Goal: Task Accomplishment & Management: Manage account settings

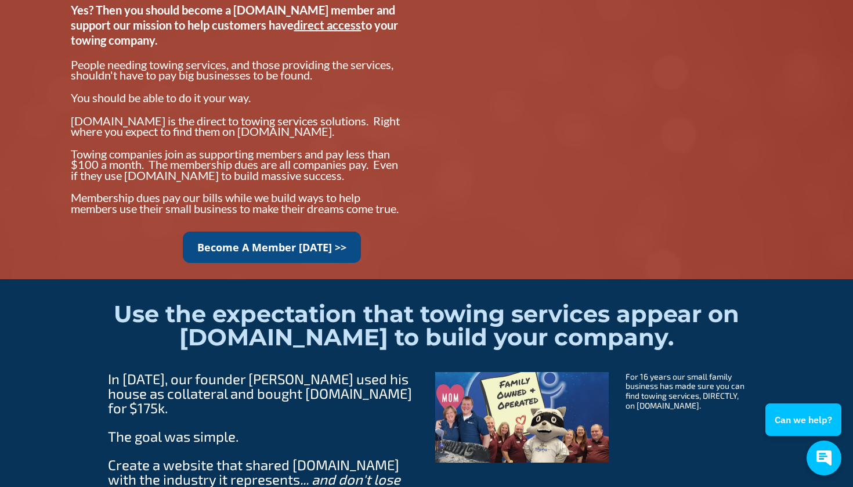
scroll to position [1000, 0]
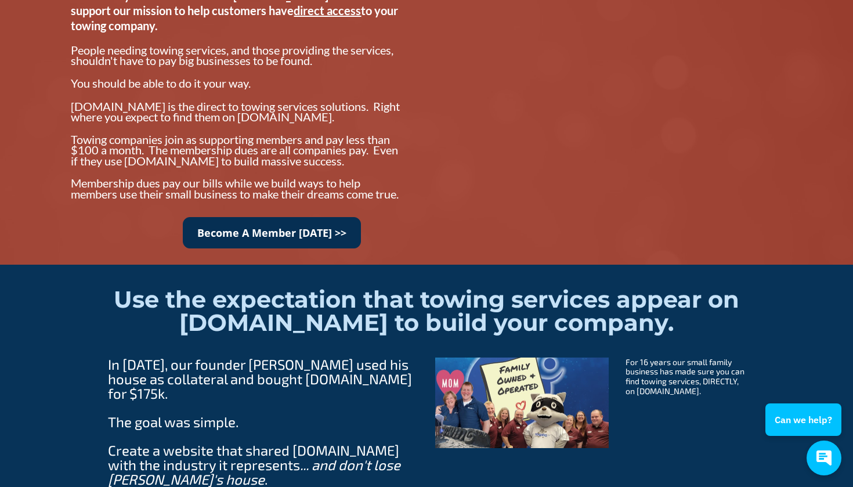
click at [333, 248] on link "Become A Member Today >>" at bounding box center [272, 233] width 178 height 32
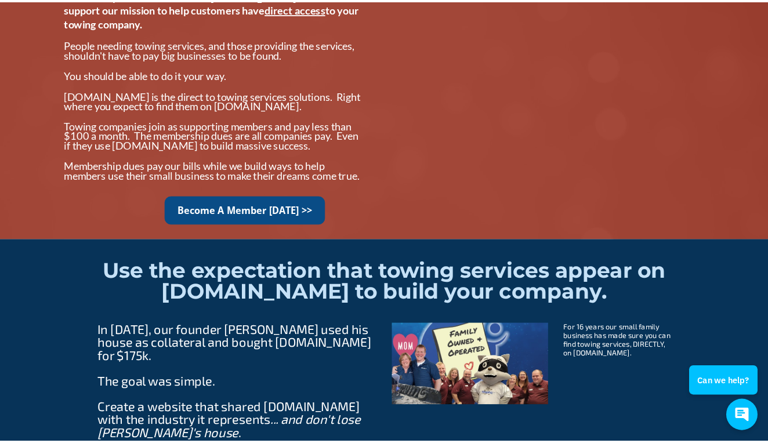
scroll to position [1012, 0]
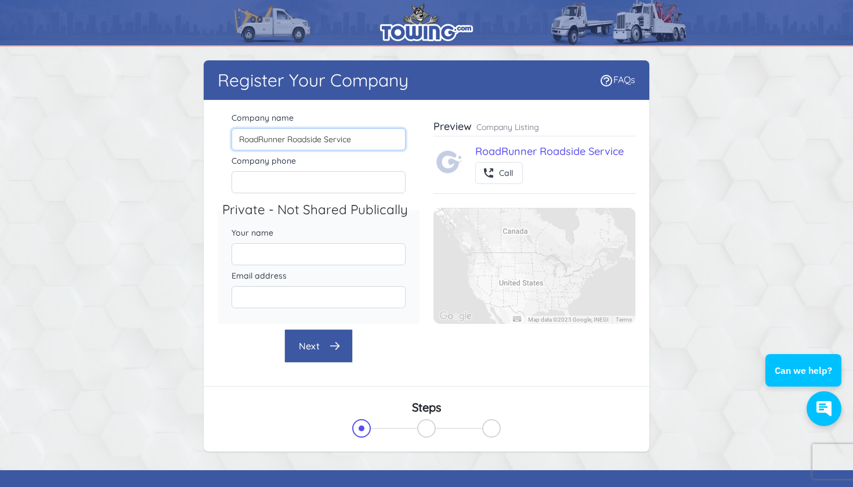
type input "RoadRunner Roadside Service"
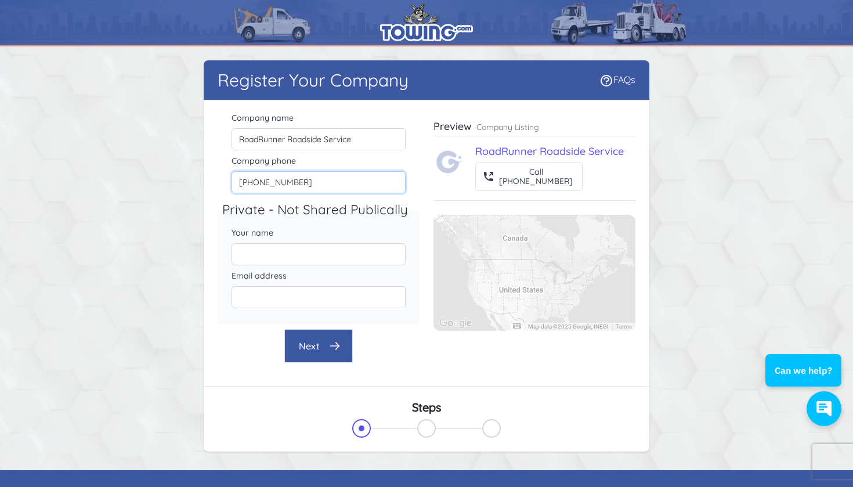
type input "443-629-3276"
type input "[PERSON_NAME]"
type input "Roadrunnerrepairservice@gmail.com"
click at [320, 350] on button "Next" at bounding box center [318, 346] width 68 height 34
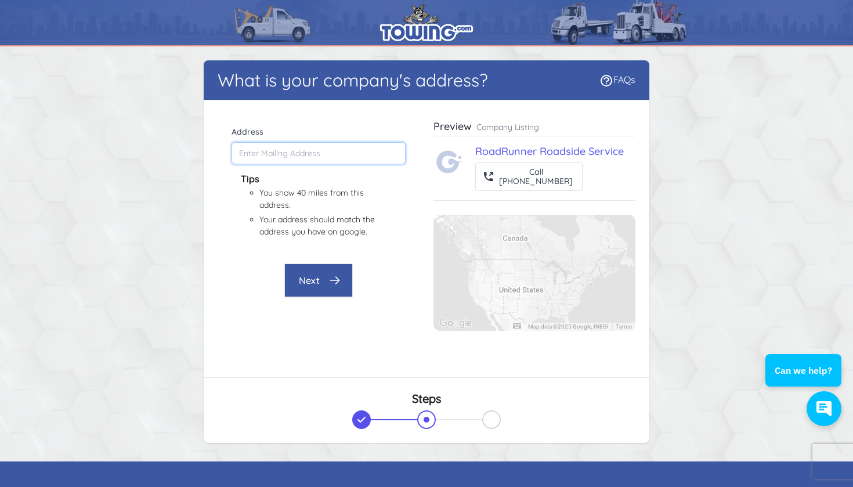
click at [321, 154] on input "Address" at bounding box center [318, 153] width 174 height 22
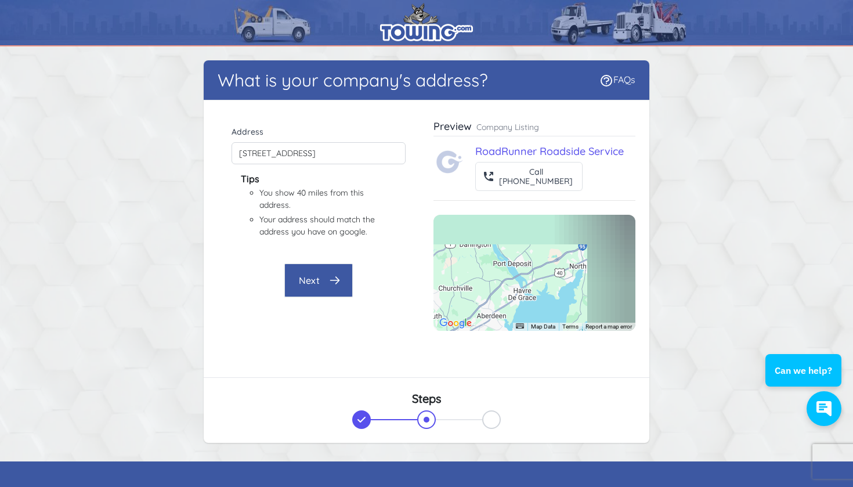
type input "33 Reservoir Rd, Perryville, MD 21903, USA"
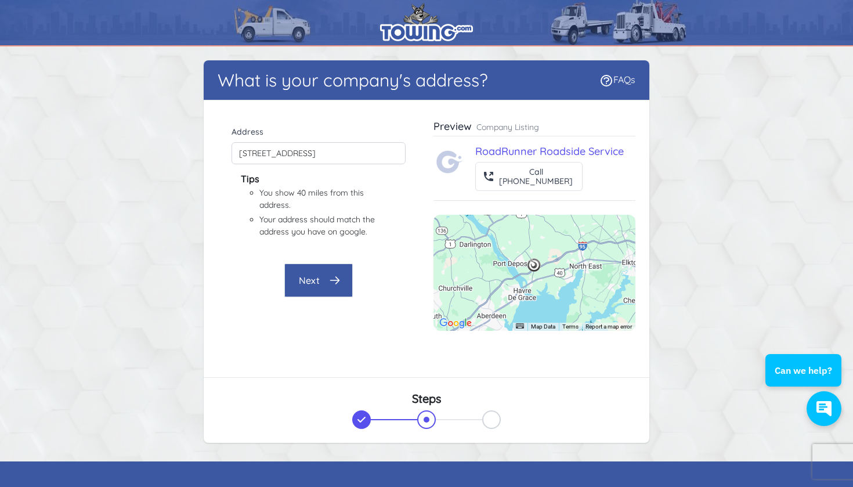
click at [317, 277] on button "Next" at bounding box center [318, 280] width 68 height 34
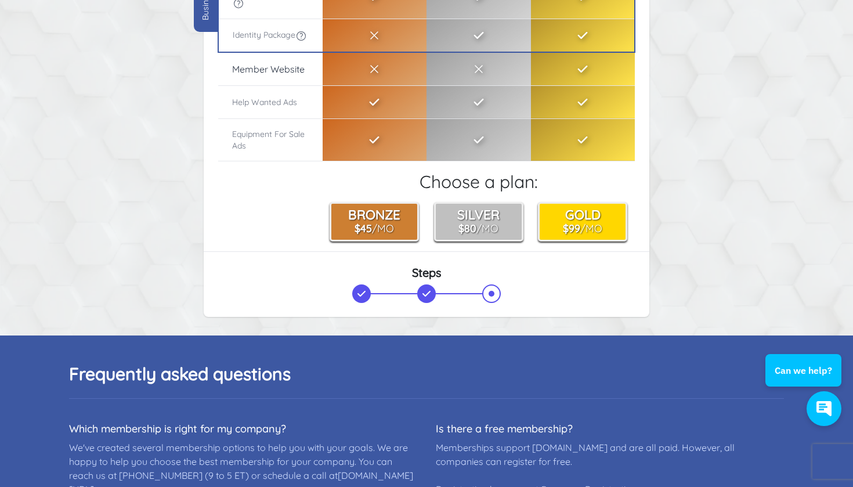
scroll to position [272, 0]
click at [379, 230] on small "$45 /Mo" at bounding box center [373, 226] width 39 height 13
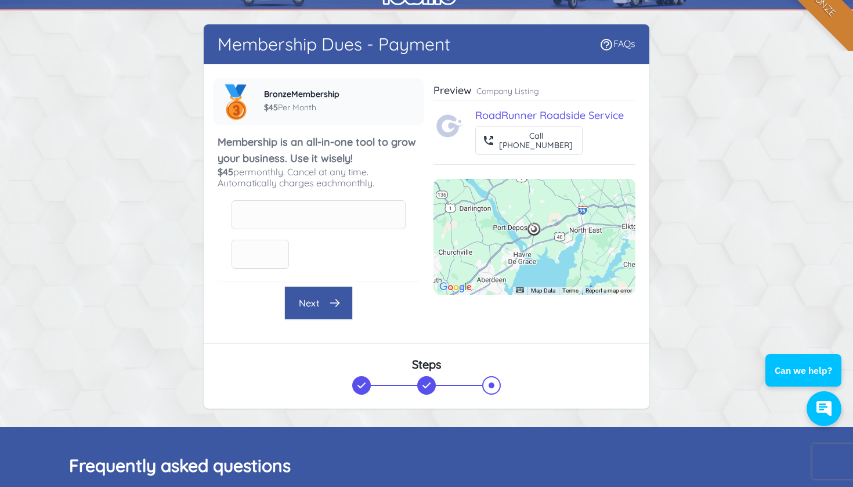
scroll to position [33, 0]
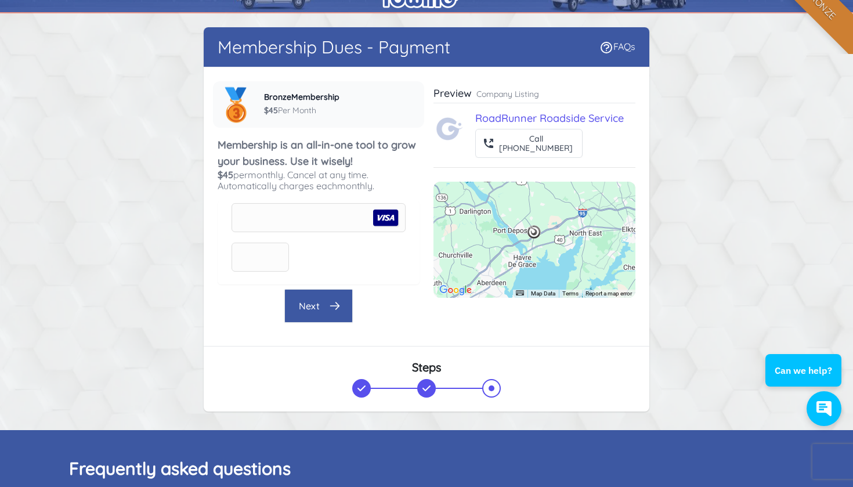
click at [337, 307] on icon "button" at bounding box center [335, 306] width 9 height 7
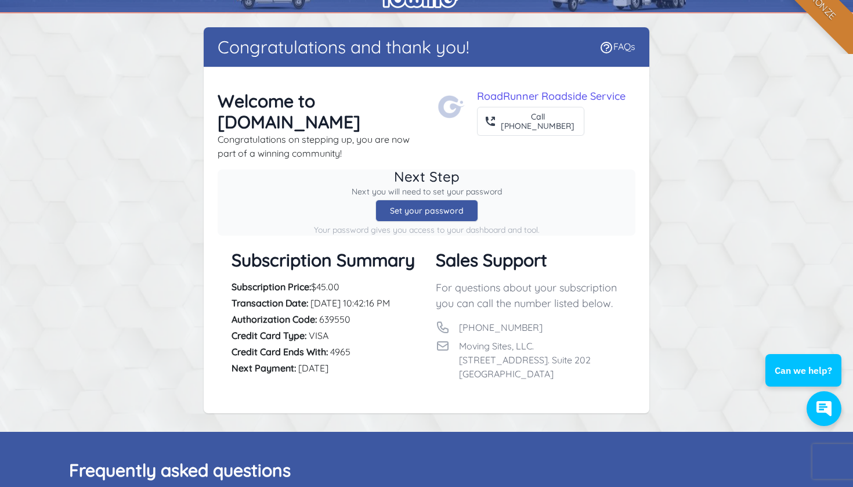
click at [434, 212] on div "Set your password" at bounding box center [426, 211] width 103 height 22
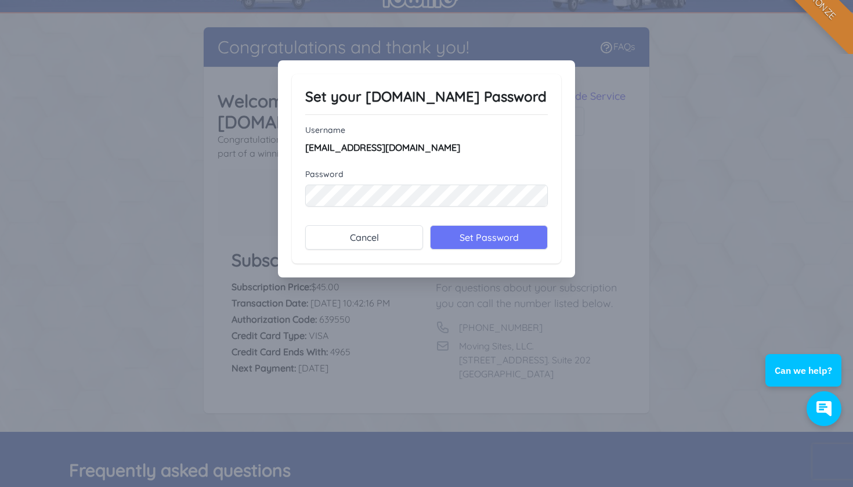
click at [498, 237] on input "Set Password" at bounding box center [489, 237] width 118 height 24
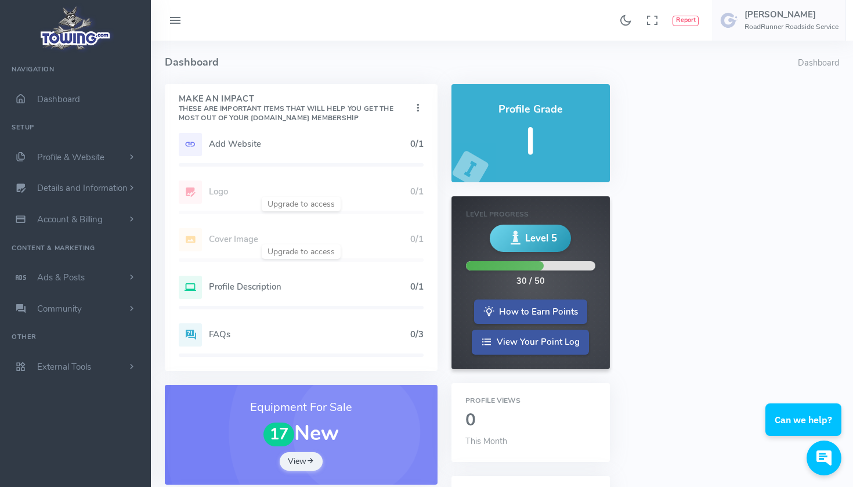
click at [534, 110] on h4 "Profile Grade" at bounding box center [530, 110] width 131 height 12
click at [531, 236] on span "Level 5" at bounding box center [541, 238] width 32 height 15
click at [187, 141] on icon at bounding box center [190, 144] width 23 height 23
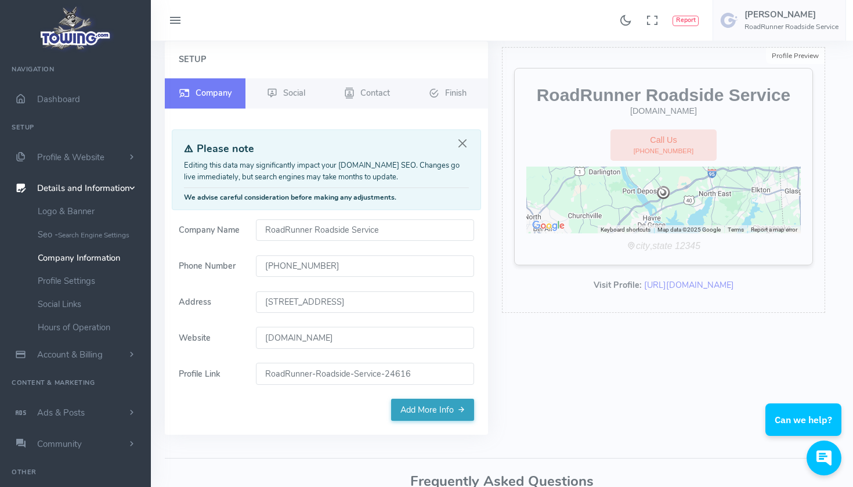
scroll to position [50, 0]
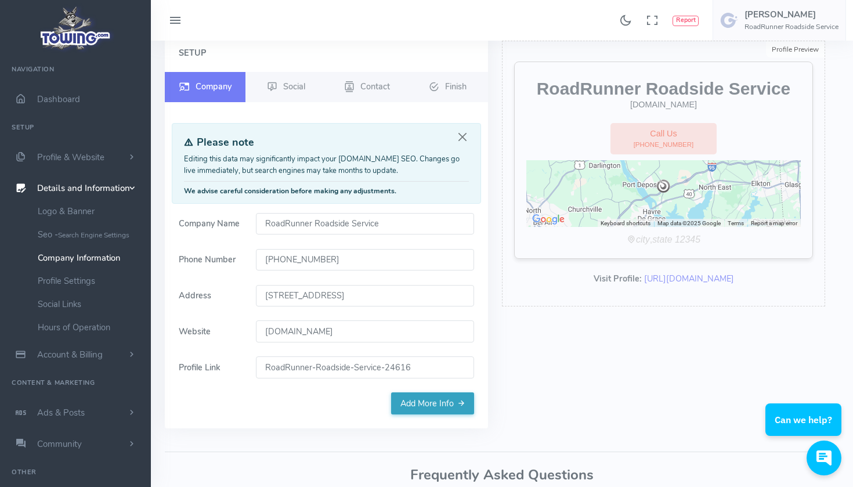
type input "Roadrunnerroadsidemd.com"
click at [443, 402] on link "Add More Info" at bounding box center [432, 403] width 83 height 22
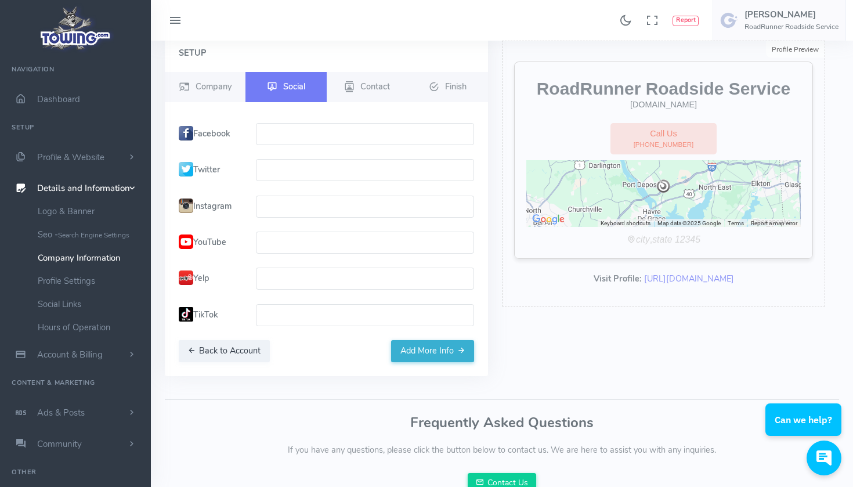
click at [372, 129] on input "text" at bounding box center [365, 134] width 218 height 22
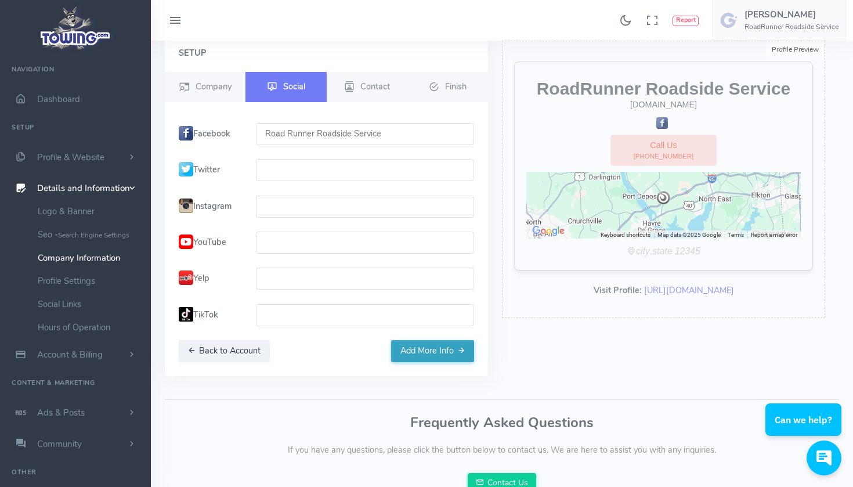
click at [433, 350] on button "Add More Info" at bounding box center [432, 351] width 83 height 22
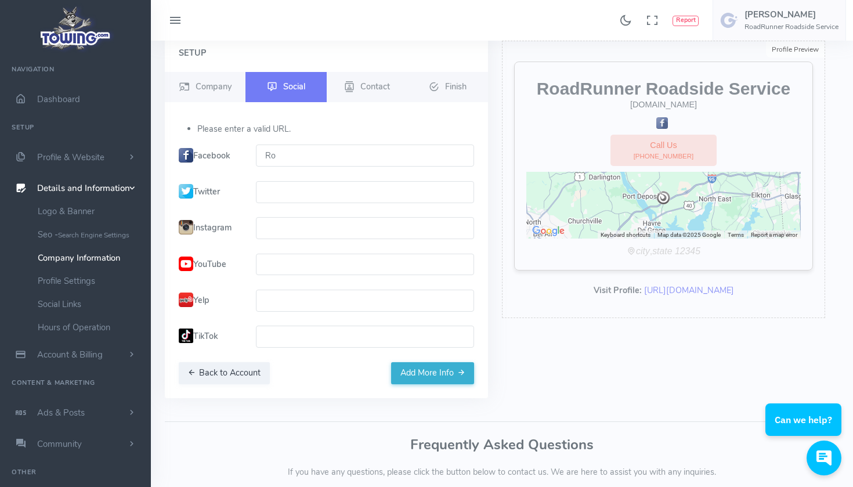
type input "R"
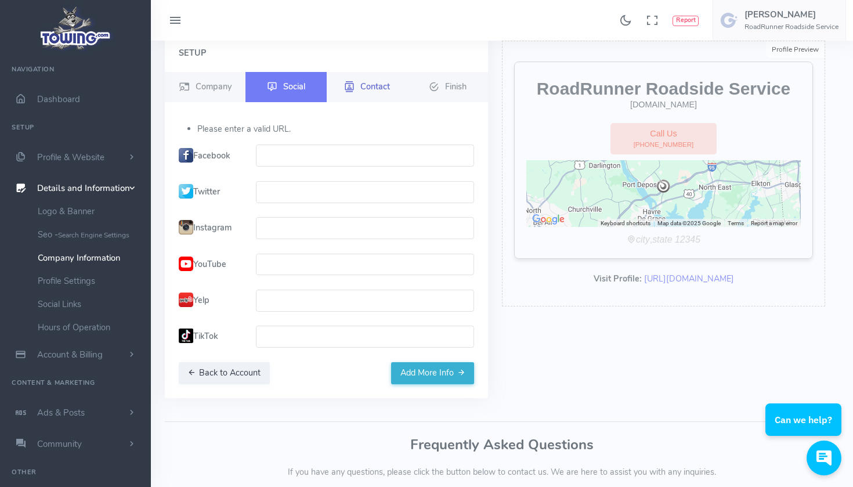
click at [350, 85] on icon at bounding box center [349, 87] width 10 height 14
click at [296, 85] on span "Social" at bounding box center [294, 86] width 22 height 12
click at [318, 153] on input "text" at bounding box center [365, 155] width 218 height 22
type input "H"
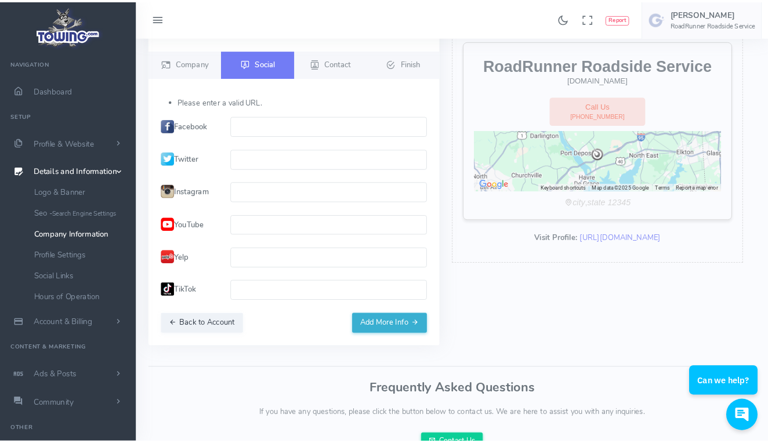
scroll to position [82, 0]
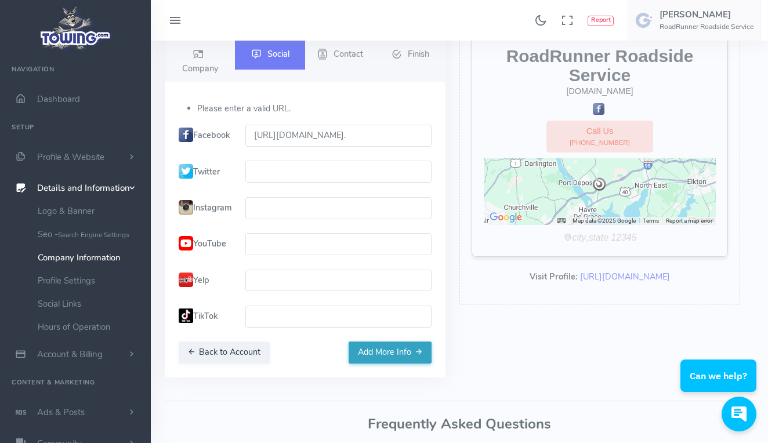
type input "https://m.facebook.com/61581005276583/."
click at [385, 364] on button "Add More Info" at bounding box center [390, 353] width 83 height 22
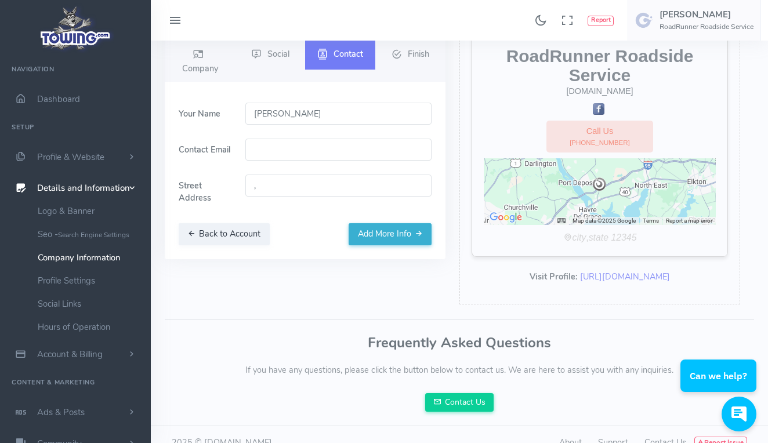
click at [332, 111] on input "Tyler" at bounding box center [338, 114] width 186 height 22
type input "[PERSON_NAME]"
click at [318, 153] on input "email" at bounding box center [338, 150] width 186 height 22
type input "Roadrunnerrepairservice@gmail.com"
click at [381, 237] on button "Add More Info" at bounding box center [390, 234] width 83 height 22
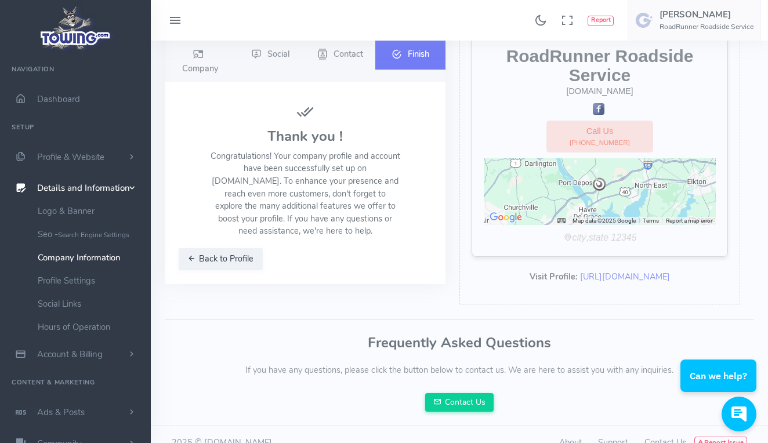
click at [418, 46] on link "Finish" at bounding box center [410, 54] width 70 height 30
click at [410, 55] on span "Finish" at bounding box center [418, 54] width 21 height 12
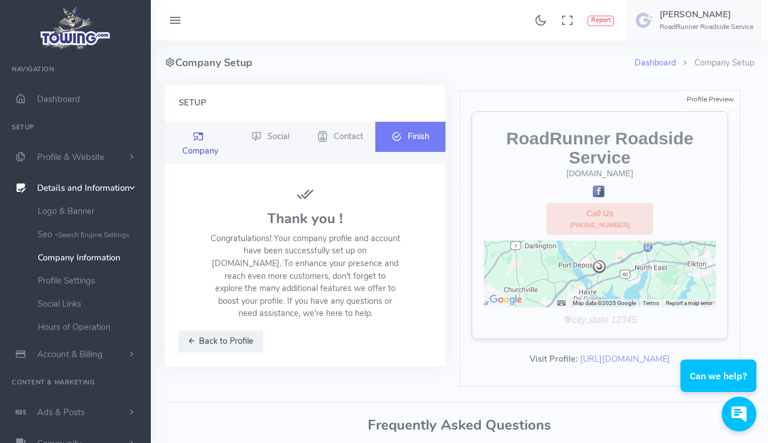
scroll to position [0, 0]
click at [80, 91] on link "Dashboard" at bounding box center [75, 99] width 151 height 31
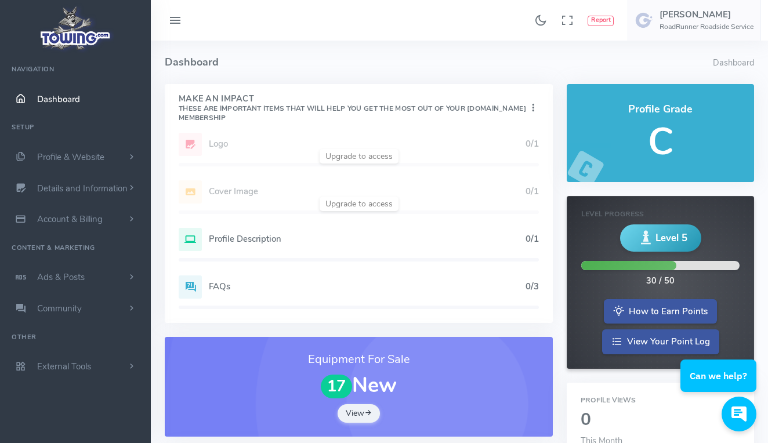
click at [223, 141] on div "Add Website 1/1 Logo 0/1 Cover Image 0/1 Profile Description 0/1 FAQs 0/3" at bounding box center [359, 228] width 388 height 190
click at [194, 139] on div "Add Website 1/1 Logo 0/1 Cover Image 0/1 Profile Description 0/1 FAQs 0/3" at bounding box center [359, 228] width 388 height 190
click at [364, 155] on div "Add Website 1/1 Logo 0/1 Cover Image 0/1 Profile Description 0/1 FAQs 0/3" at bounding box center [359, 228] width 388 height 190
click at [82, 277] on span "Ads & Posts" at bounding box center [61, 277] width 48 height 12
click at [88, 321] on link "Equipment For Sale" at bounding box center [90, 322] width 122 height 23
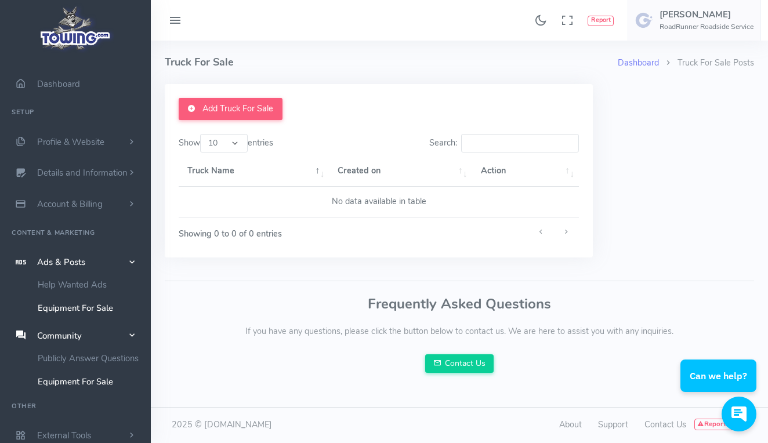
click at [82, 306] on link "Equipment For Sale" at bounding box center [90, 307] width 122 height 23
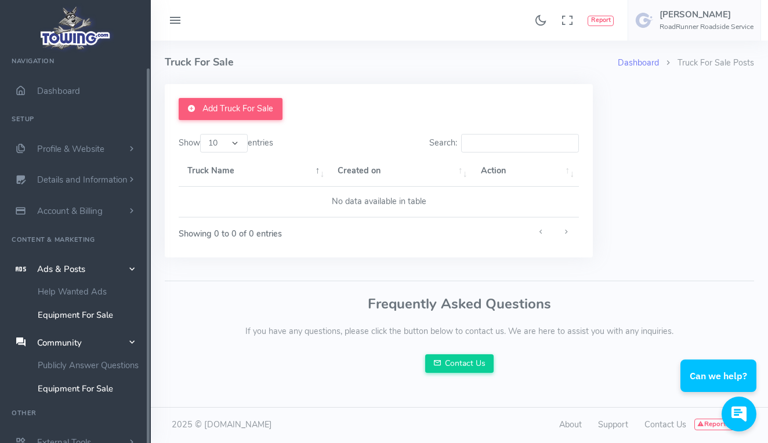
scroll to position [15, 0]
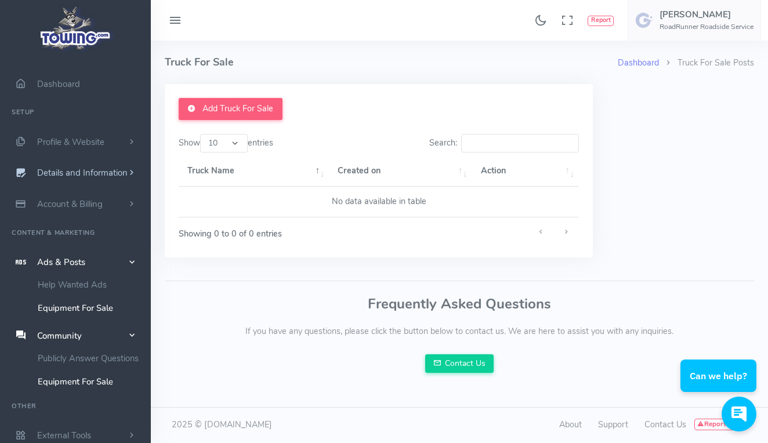
click at [91, 171] on span "Details and Information" at bounding box center [82, 174] width 90 height 12
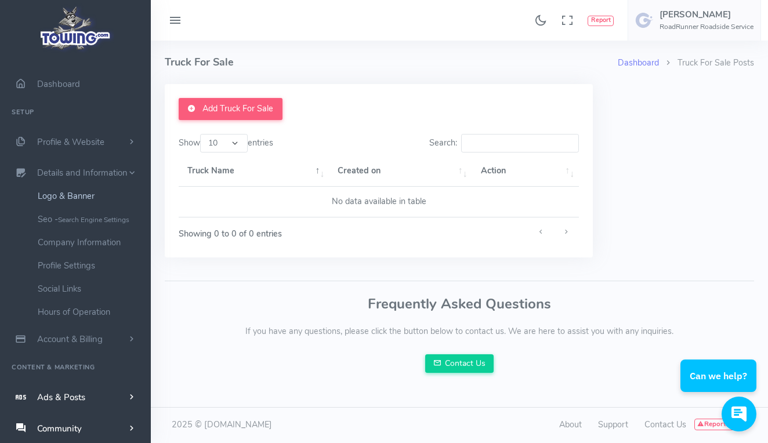
click at [77, 194] on link "Logo & Banner" at bounding box center [90, 195] width 122 height 23
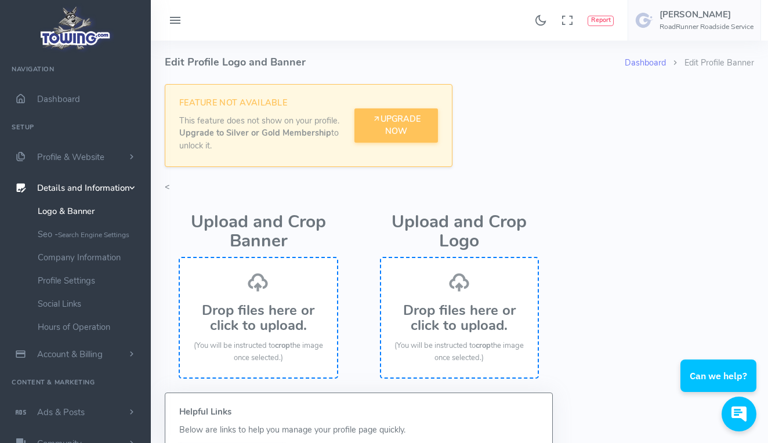
click at [227, 321] on h3 "Drop files here or click to upload." at bounding box center [258, 318] width 134 height 31
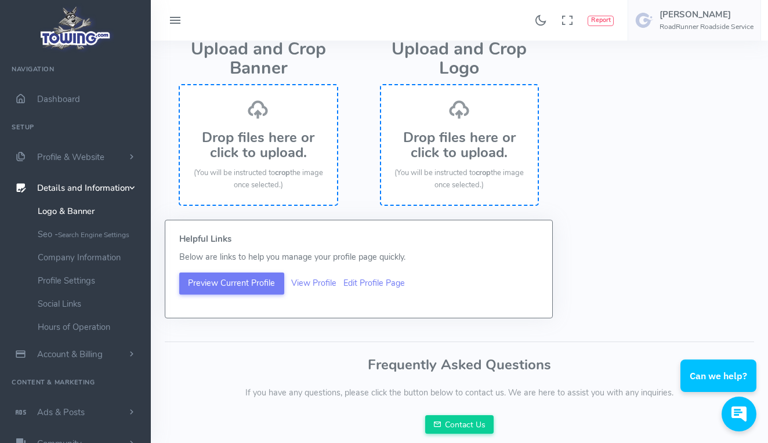
scroll to position [183, 0]
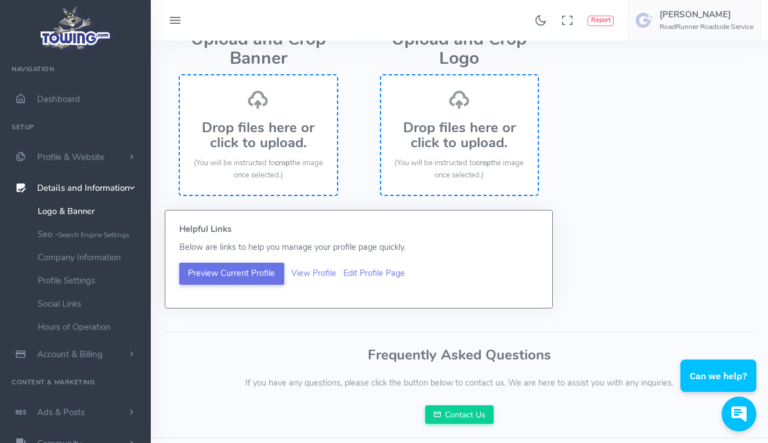
click at [270, 269] on button "Preview Current Profile" at bounding box center [231, 274] width 105 height 22
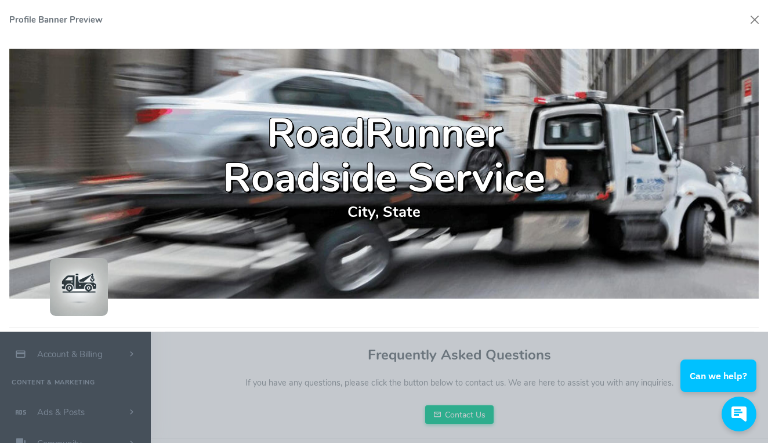
click at [389, 212] on p "City, State" at bounding box center [384, 212] width 375 height 23
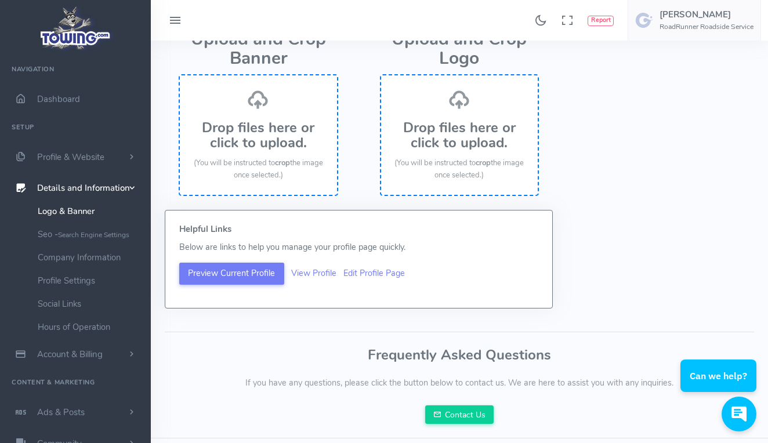
click at [508, 400] on div at bounding box center [384, 221] width 768 height 443
click at [86, 234] on small "Search Engine Settings" at bounding box center [93, 234] width 71 height 9
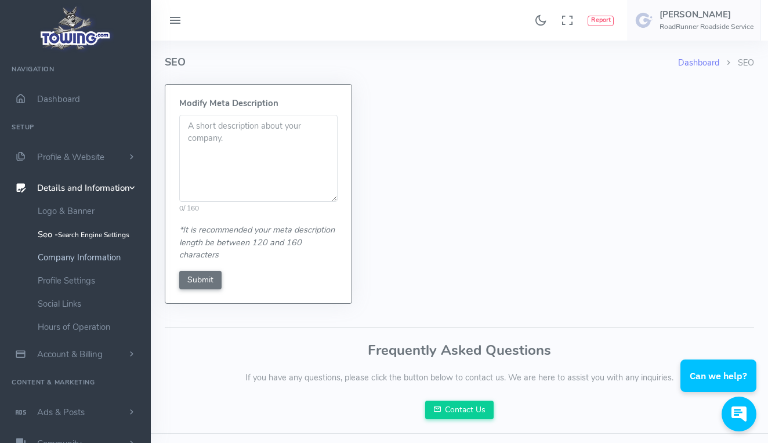
click at [92, 263] on link "Company Information" at bounding box center [90, 257] width 122 height 23
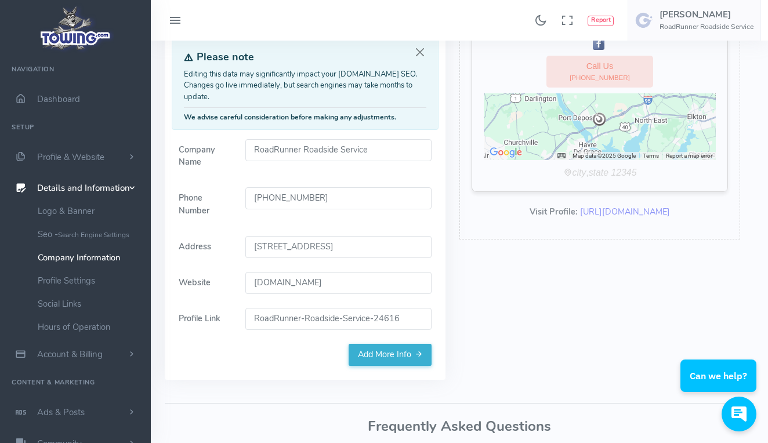
scroll to position [154, 0]
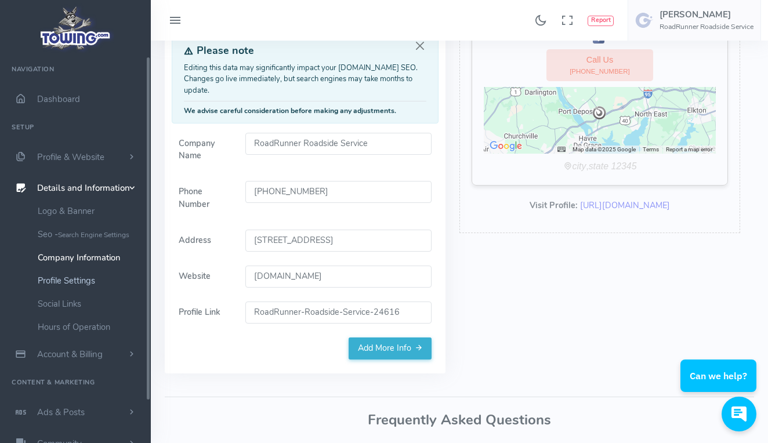
click at [81, 278] on link "Profile Settings" at bounding box center [90, 280] width 122 height 23
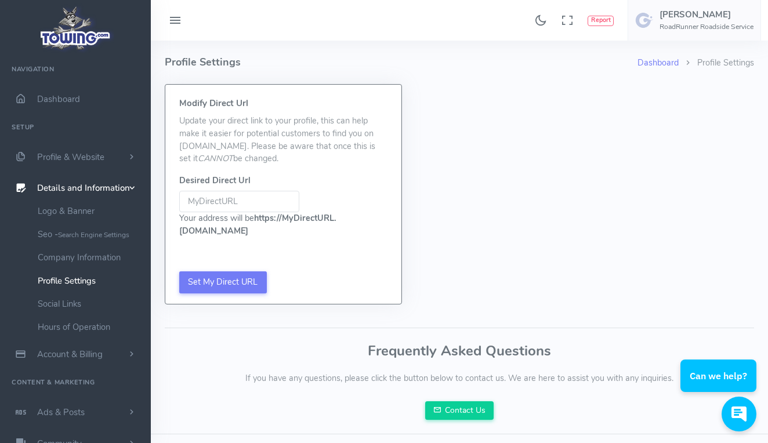
click at [222, 200] on input "Be sure not to include www, http://, or https:// in your Desired URL Be sure no…" at bounding box center [239, 202] width 120 height 22
click at [220, 271] on input "Set My Direct URL" at bounding box center [223, 282] width 88 height 22
click at [240, 273] on input "Set My Direct URL" at bounding box center [223, 282] width 88 height 22
click at [66, 323] on link "Hours of Operation" at bounding box center [90, 327] width 122 height 23
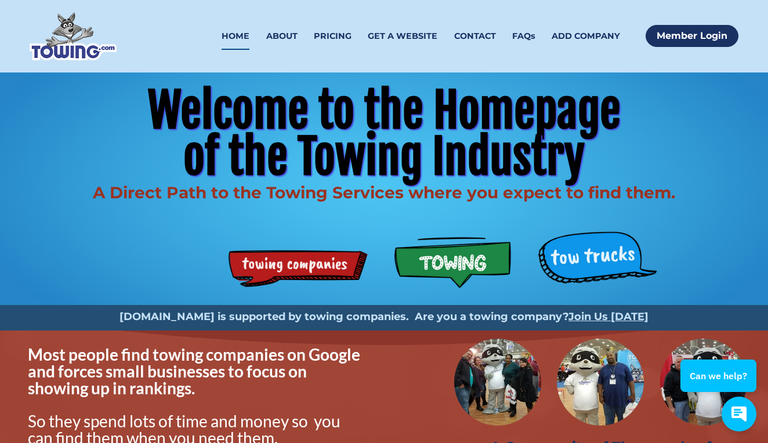
click at [162, 315] on strong "[DOMAIN_NAME] is supported by towing companies. Are you a towing company?" at bounding box center [343, 316] width 449 height 13
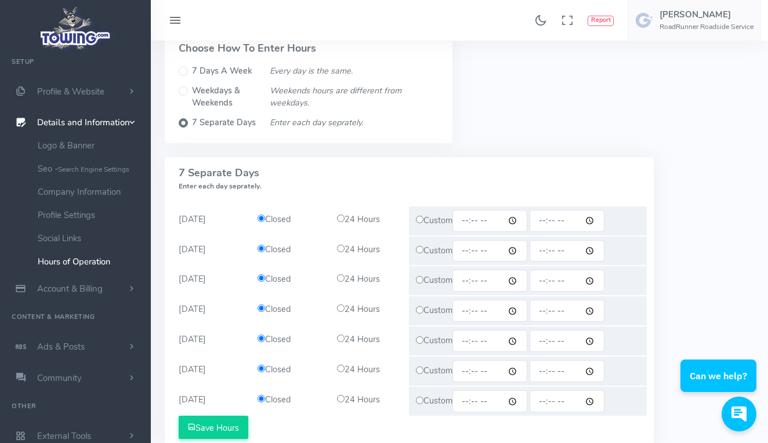
scroll to position [107, 0]
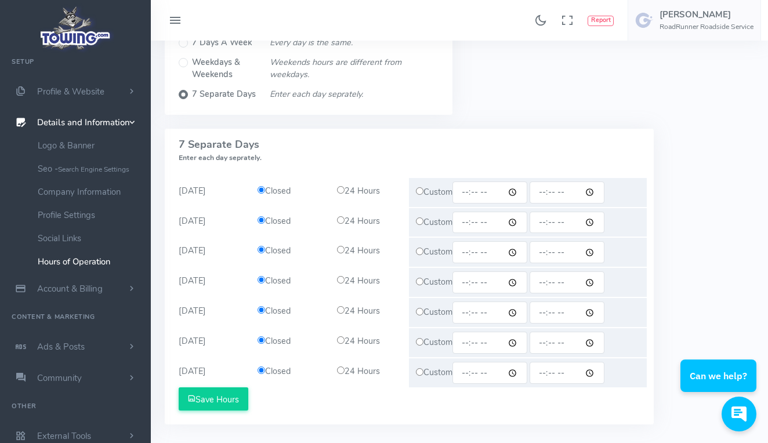
click at [340, 185] on div "24 Hours" at bounding box center [369, 191] width 79 height 13
click at [340, 188] on input "radio" at bounding box center [341, 190] width 8 height 8
radio input "true"
click at [340, 224] on input "radio" at bounding box center [341, 220] width 8 height 8
radio input "true"
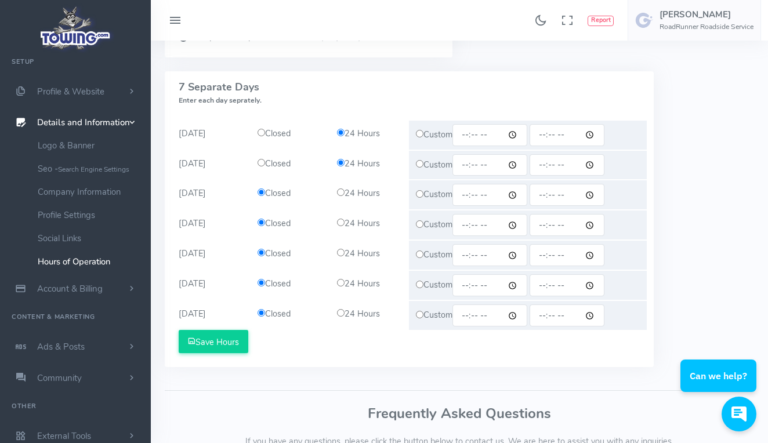
scroll to position [170, 0]
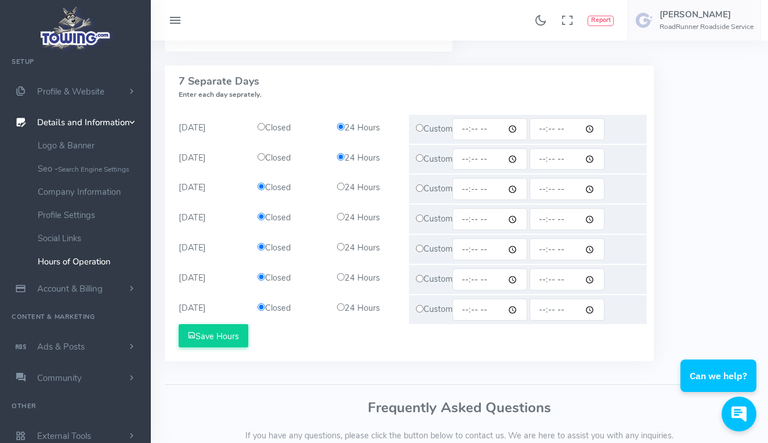
click at [342, 190] on input "radio" at bounding box center [341, 187] width 8 height 8
radio input "true"
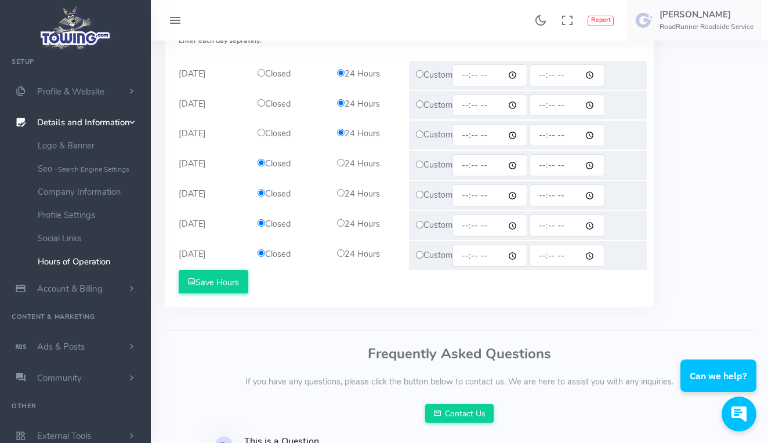
scroll to position [234, 0]
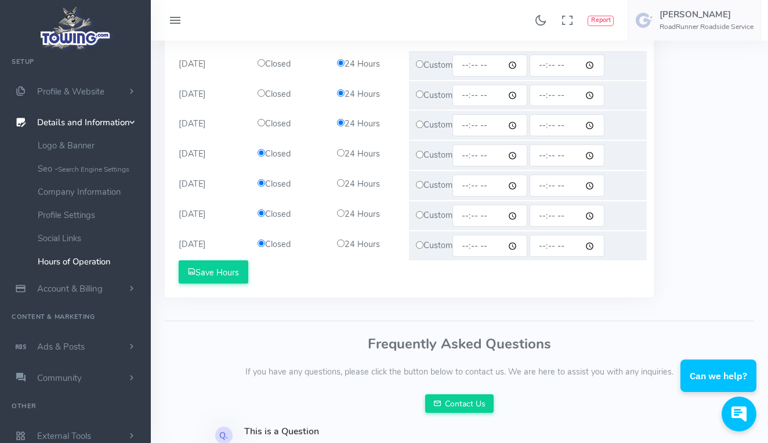
click at [341, 157] on input "radio" at bounding box center [341, 153] width 8 height 8
radio input "true"
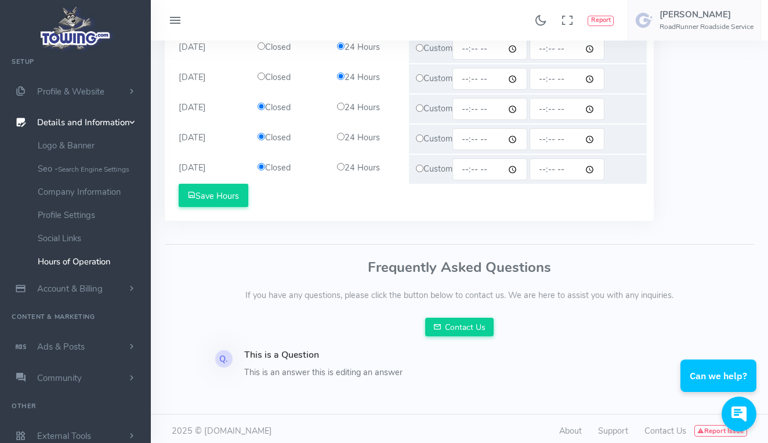
scroll to position [321, 0]
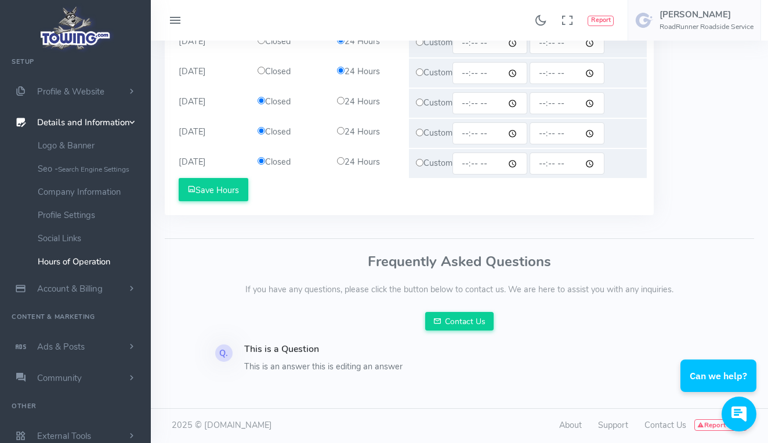
click at [340, 104] on input "radio" at bounding box center [341, 101] width 8 height 8
radio input "true"
click at [342, 135] on input "radio" at bounding box center [341, 131] width 8 height 8
radio input "true"
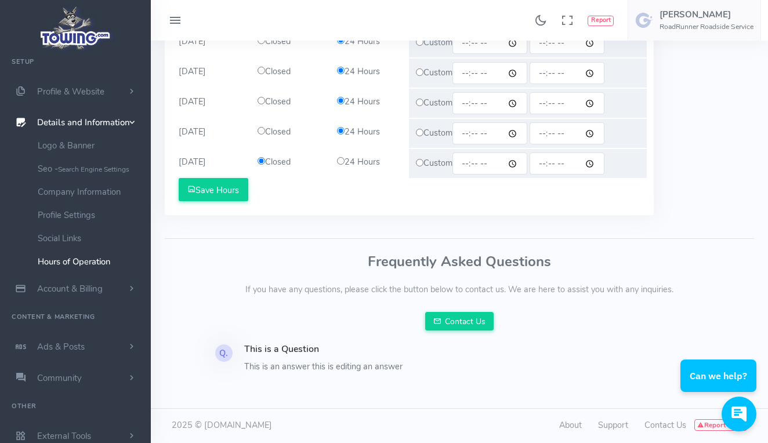
scroll to position [432, 0]
click at [340, 165] on input "radio" at bounding box center [341, 161] width 8 height 8
radio input "true"
click at [215, 201] on button "Save Hours" at bounding box center [214, 189] width 70 height 23
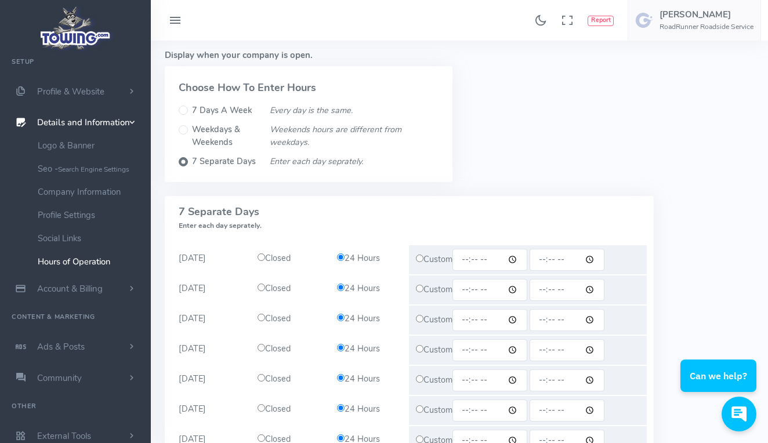
scroll to position [87, 0]
click at [186, 108] on input "7 Days A Week" at bounding box center [183, 110] width 9 height 9
radio input "true"
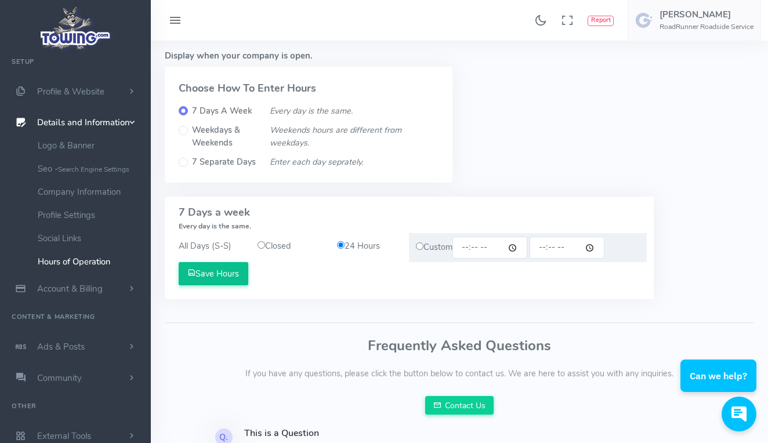
click at [233, 285] on button "Save Hours" at bounding box center [214, 273] width 70 height 23
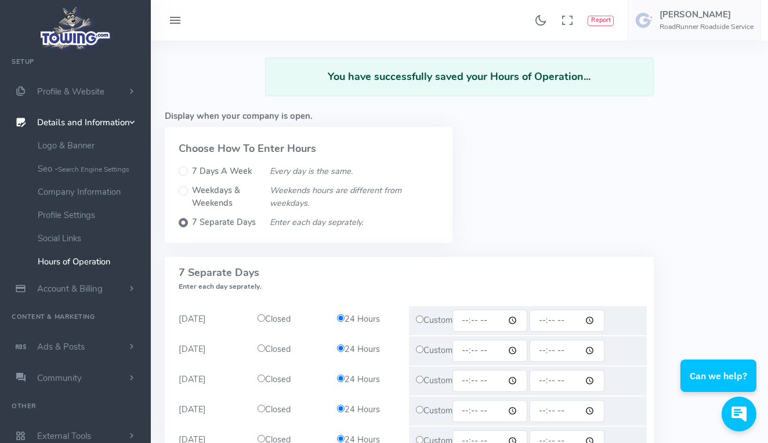
scroll to position [32, 0]
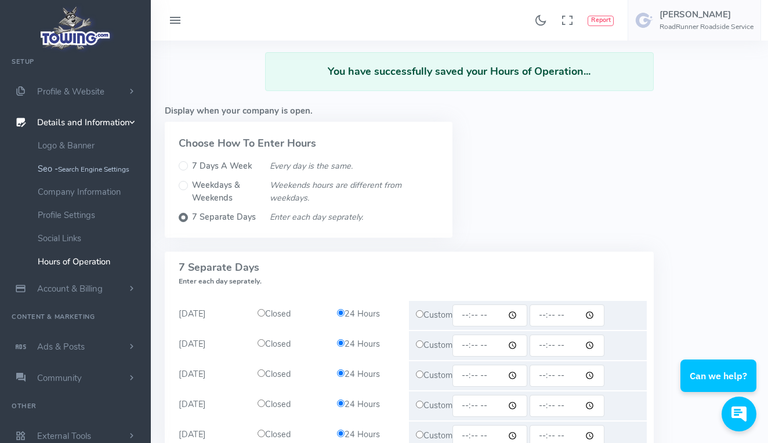
click at [77, 174] on link "Seo - Search Engine Settings" at bounding box center [90, 168] width 122 height 23
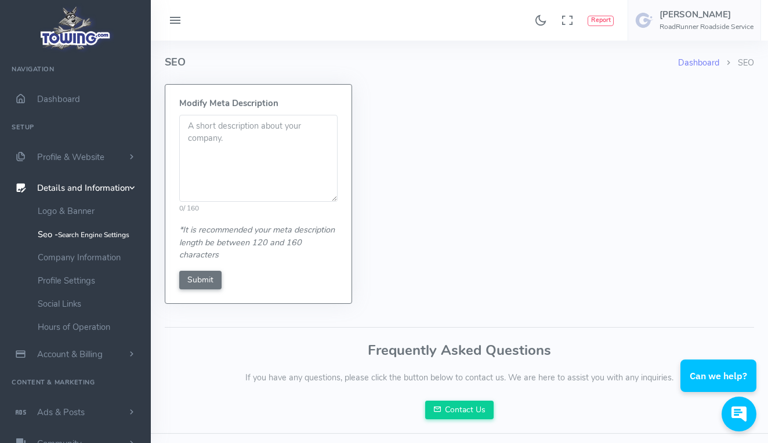
click at [216, 164] on textarea at bounding box center [258, 158] width 158 height 87
click at [89, 153] on span "Profile & Website" at bounding box center [70, 157] width 67 height 12
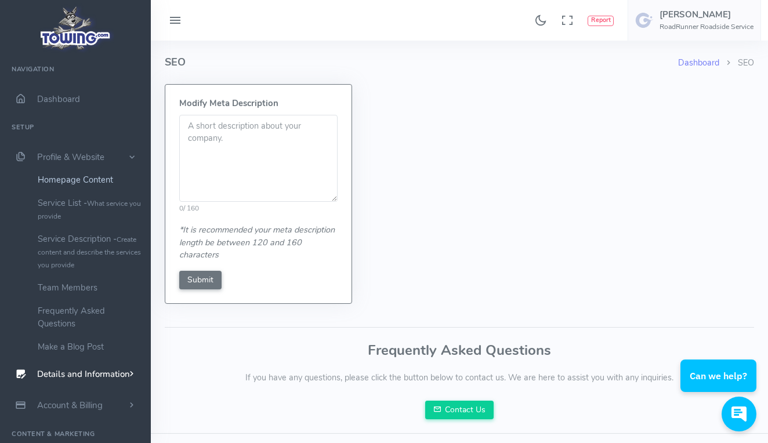
click at [96, 183] on link "Homepage Content" at bounding box center [90, 179] width 122 height 23
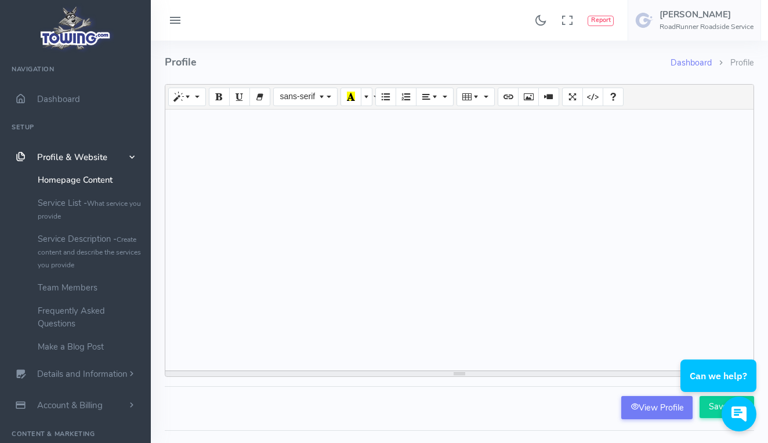
click at [334, 165] on div at bounding box center [459, 240] width 588 height 261
drag, startPoint x: 315, startPoint y: 152, endPoint x: 436, endPoint y: 169, distance: 122.4
click at [446, 173] on div at bounding box center [459, 240] width 588 height 261
click at [84, 204] on link "Service List - What service you provide" at bounding box center [90, 209] width 122 height 36
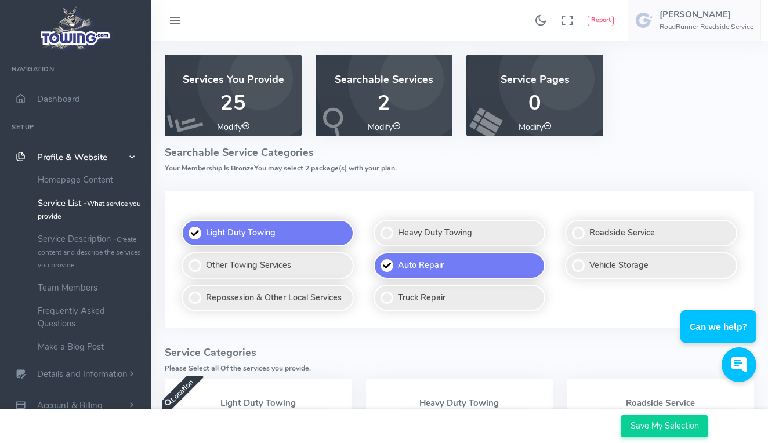
scroll to position [32, 0]
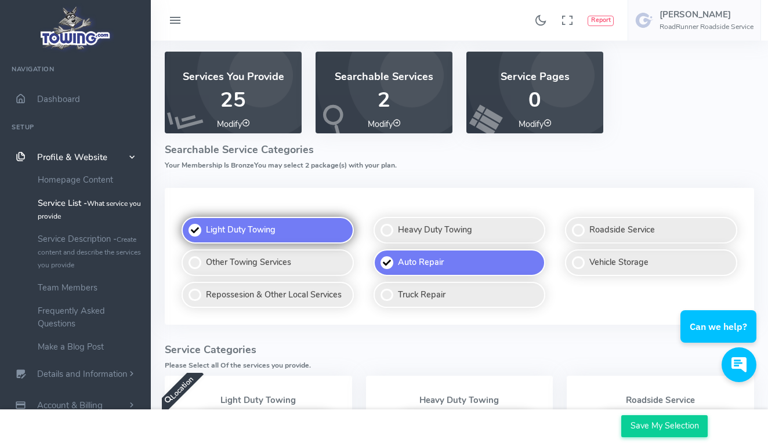
click at [230, 229] on label "Light Duty Towing" at bounding box center [268, 230] width 172 height 27
click at [186, 222] on input "Light Duty Towing" at bounding box center [183, 218] width 8 height 8
checkbox input "false"
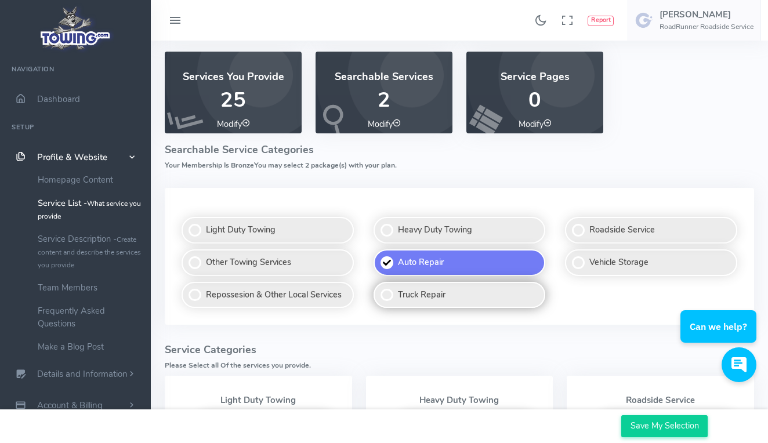
click at [410, 296] on label "Truck Repair" at bounding box center [460, 295] width 172 height 27
click at [378, 287] on input "Truck Repair" at bounding box center [375, 283] width 8 height 8
checkbox input "true"
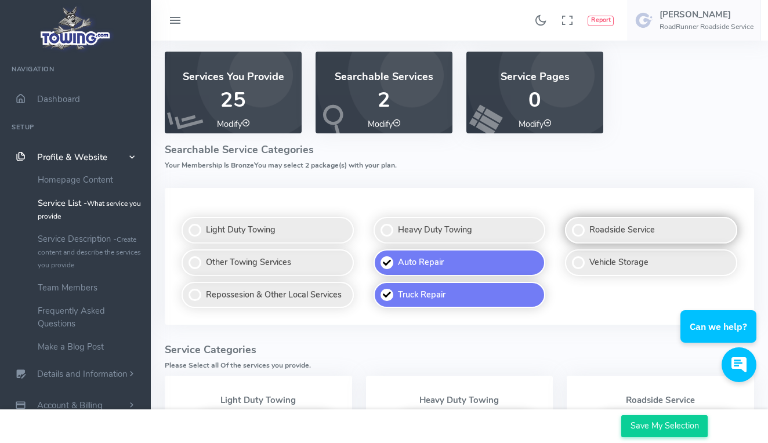
click at [608, 227] on label "Roadside Service" at bounding box center [651, 230] width 172 height 27
click at [570, 222] on input "Roadside Service" at bounding box center [566, 218] width 8 height 8
click at [577, 224] on label "Roadside Service" at bounding box center [651, 230] width 172 height 27
click at [570, 222] on input "Roadside Service" at bounding box center [566, 218] width 8 height 8
click at [581, 225] on label "Roadside Service" at bounding box center [651, 230] width 172 height 27
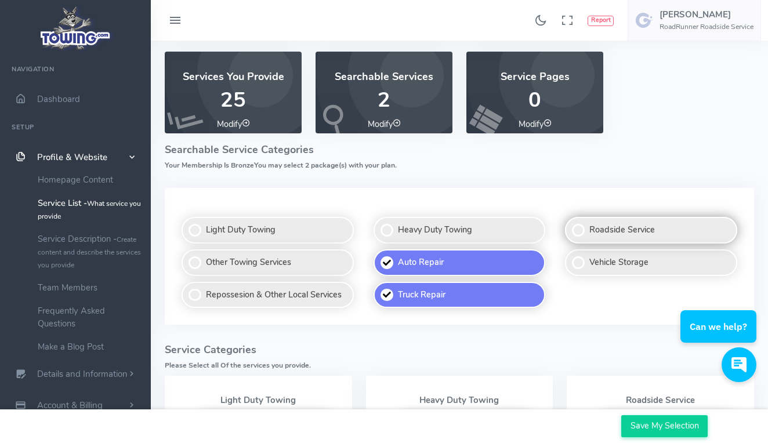
click at [570, 222] on input "Roadside Service" at bounding box center [566, 218] width 8 height 8
checkbox input "false"
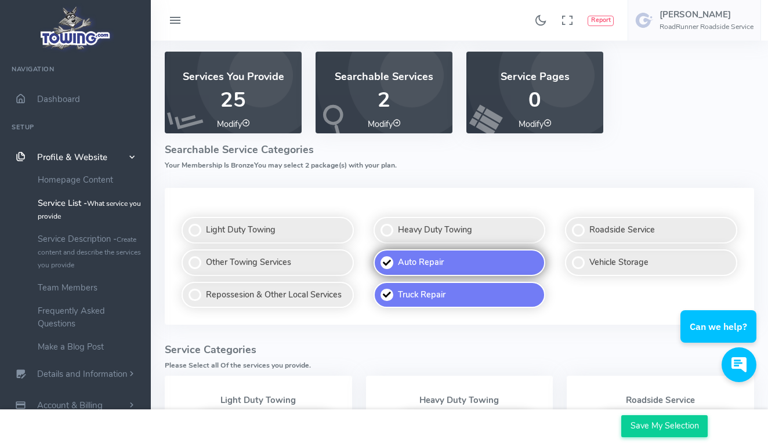
click at [419, 256] on label "Auto Repair" at bounding box center [460, 262] width 172 height 27
click at [378, 254] on input "Auto Repair" at bounding box center [375, 251] width 8 height 8
checkbox input "false"
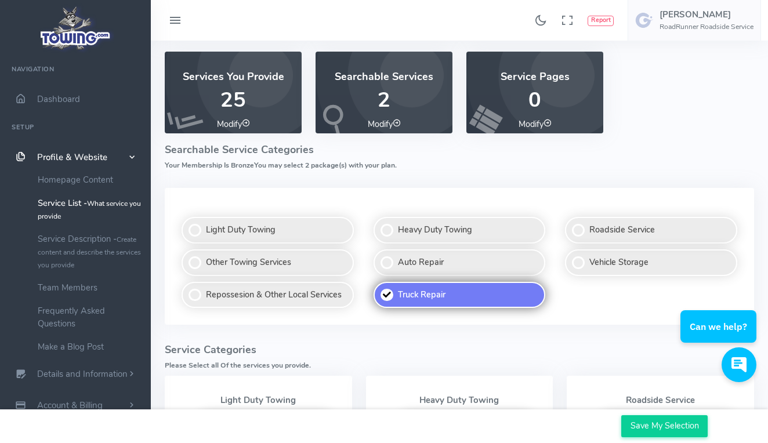
click at [438, 295] on label "Truck Repair" at bounding box center [460, 295] width 172 height 27
click at [378, 287] on input "Truck Repair" at bounding box center [375, 283] width 8 height 8
checkbox input "false"
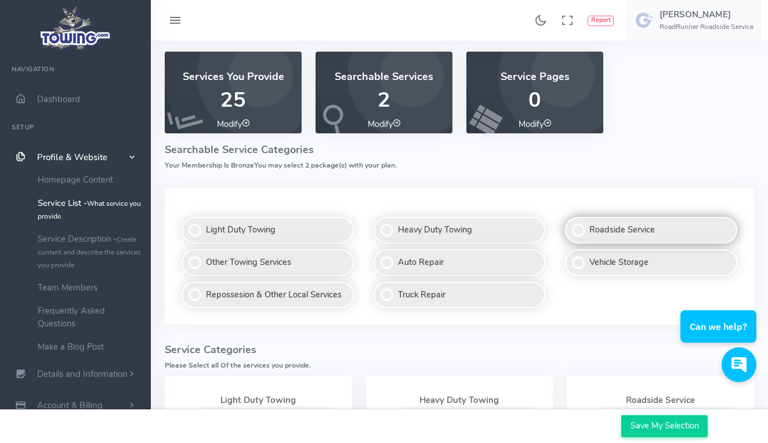
click at [593, 236] on label "Roadside Service" at bounding box center [651, 230] width 172 height 27
click at [570, 222] on input "Roadside Service" at bounding box center [566, 218] width 8 height 8
checkbox input "true"
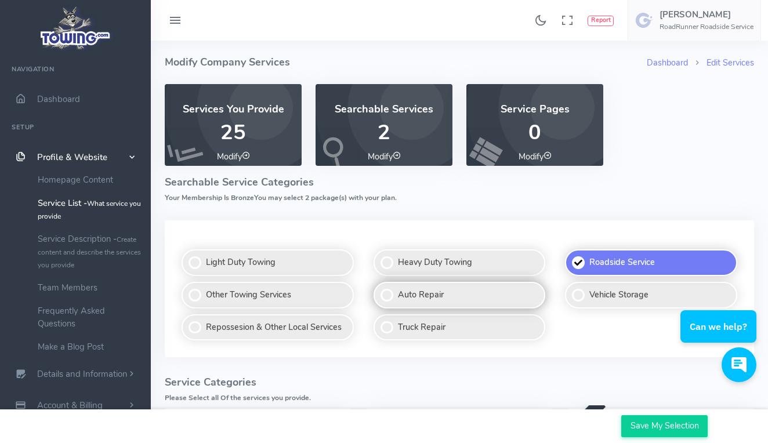
scroll to position [0, 0]
click at [426, 321] on label "Truck Repair" at bounding box center [460, 327] width 172 height 27
click at [378, 319] on input "Truck Repair" at bounding box center [375, 315] width 8 height 8
checkbox input "true"
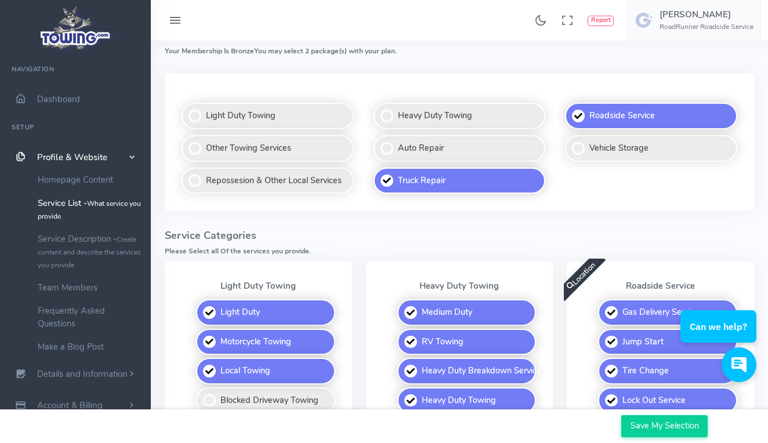
scroll to position [74, 0]
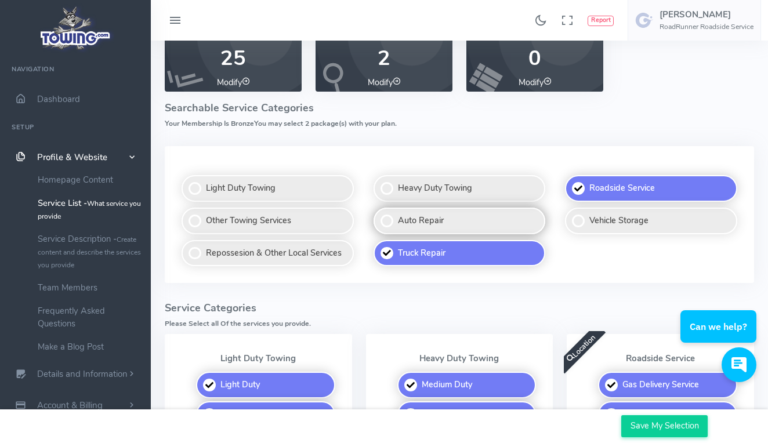
click at [429, 208] on label "Auto Repair" at bounding box center [460, 221] width 172 height 27
click at [378, 207] on input "Auto Repair" at bounding box center [375, 209] width 8 height 8
click at [405, 212] on label "Auto Repair" at bounding box center [460, 221] width 172 height 27
click at [378, 212] on input "Auto Repair" at bounding box center [375, 209] width 8 height 8
checkbox input "false"
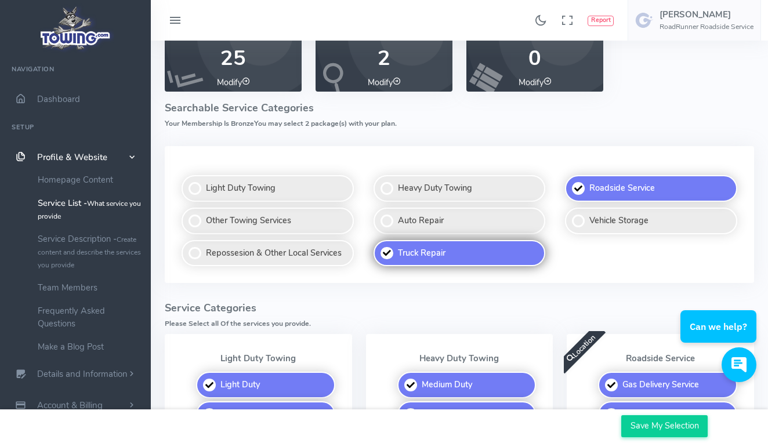
click at [392, 252] on label "Truck Repair" at bounding box center [460, 253] width 172 height 27
click at [378, 245] on input "Truck Repair" at bounding box center [375, 241] width 8 height 8
checkbox input "false"
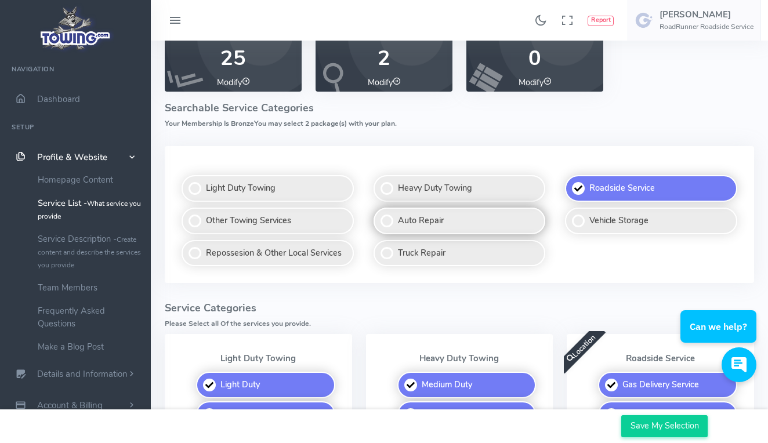
click at [388, 218] on label "Auto Repair" at bounding box center [460, 221] width 172 height 27
click at [378, 212] on input "Auto Repair" at bounding box center [375, 209] width 8 height 8
checkbox input "true"
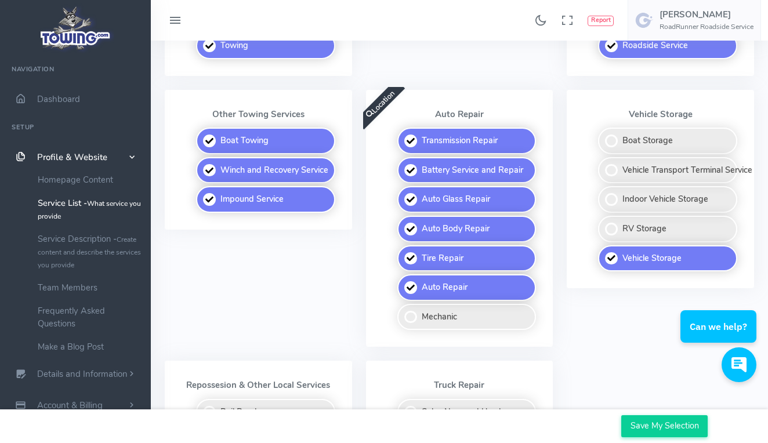
scroll to position [562, 0]
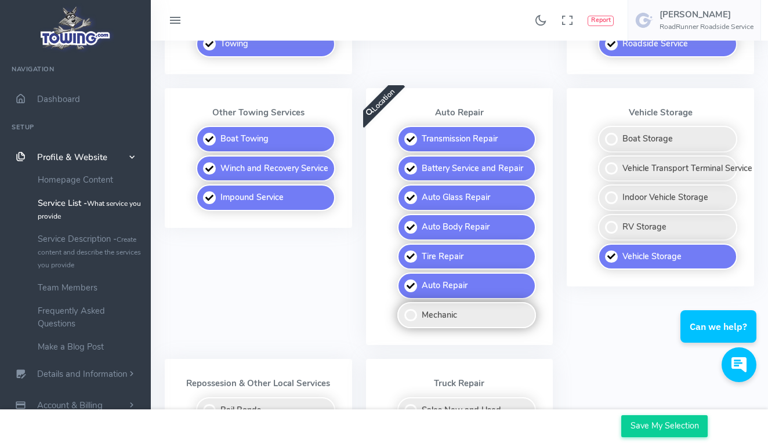
click at [410, 304] on label "Mechanic" at bounding box center [466, 315] width 139 height 27
click at [402, 304] on input "Mechanic" at bounding box center [398, 306] width 8 height 8
checkbox input "true"
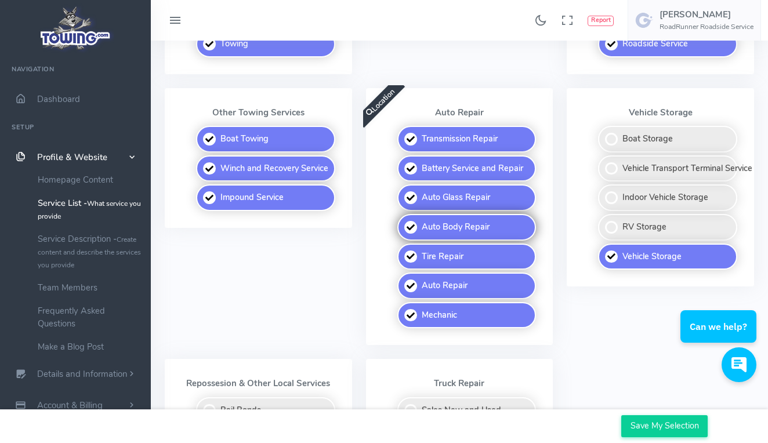
click at [415, 214] on label "Auto Body Repair" at bounding box center [466, 227] width 139 height 27
click at [402, 214] on input "Auto Body Repair" at bounding box center [398, 218] width 8 height 8
checkbox input "false"
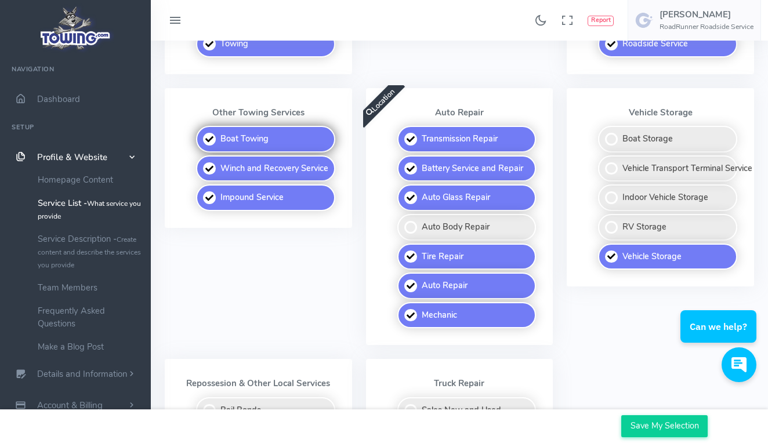
click at [209, 129] on label "Boat Towing" at bounding box center [265, 139] width 139 height 27
click at [201, 129] on input "Boat Towing" at bounding box center [197, 130] width 8 height 8
checkbox input "false"
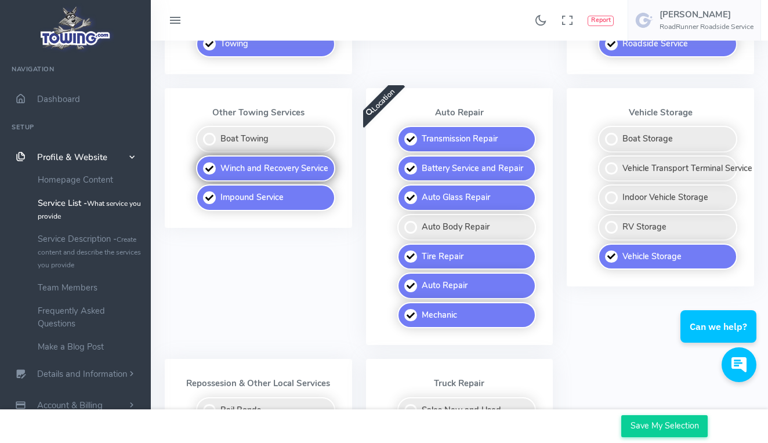
click at [210, 161] on label "Winch and Recovery Service" at bounding box center [265, 168] width 139 height 27
click at [201, 161] on input "Winch and Recovery Service" at bounding box center [197, 159] width 8 height 8
checkbox input "false"
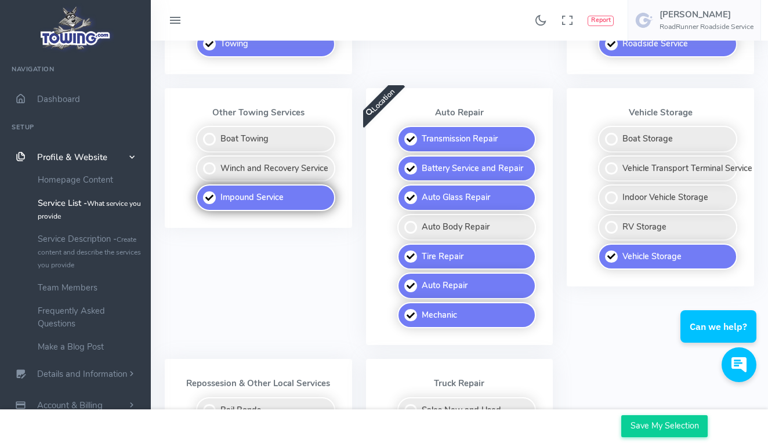
click at [211, 184] on label "Impound Service" at bounding box center [265, 197] width 139 height 27
click at [201, 184] on input "Impound Service" at bounding box center [197, 188] width 8 height 8
checkbox input "false"
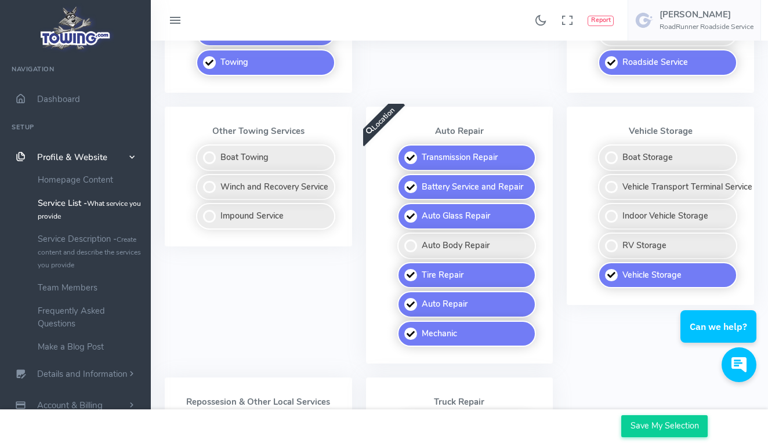
scroll to position [541, 0]
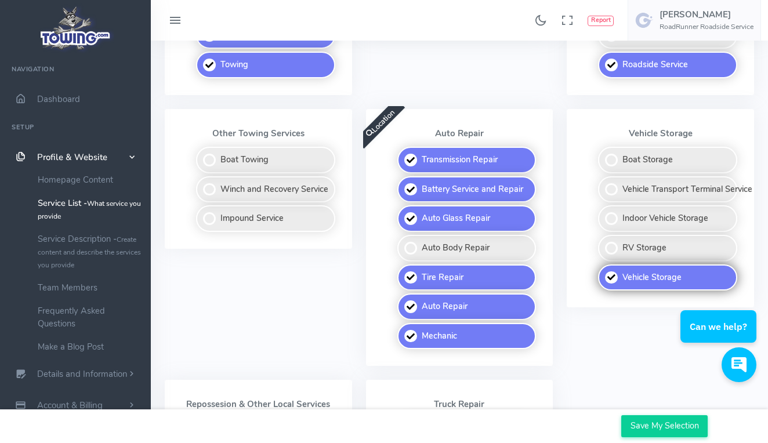
click at [613, 265] on label "Vehicle Storage" at bounding box center [667, 278] width 139 height 27
click at [603, 265] on input "Vehicle Storage" at bounding box center [599, 269] width 8 height 8
checkbox input "false"
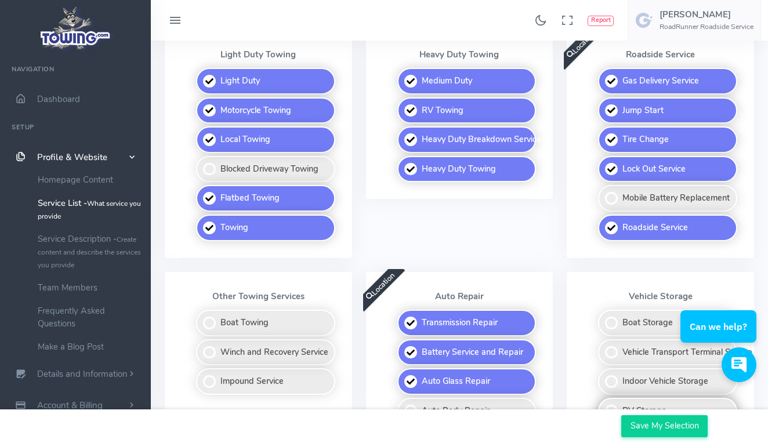
scroll to position [378, 0]
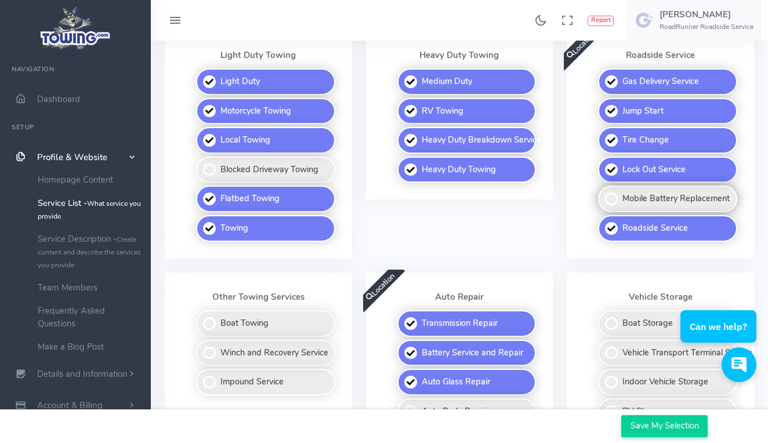
click at [611, 195] on label "Mobile Battery Replacement" at bounding box center [667, 199] width 139 height 27
click at [603, 193] on input "Mobile Battery Replacement" at bounding box center [599, 190] width 8 height 8
checkbox input "true"
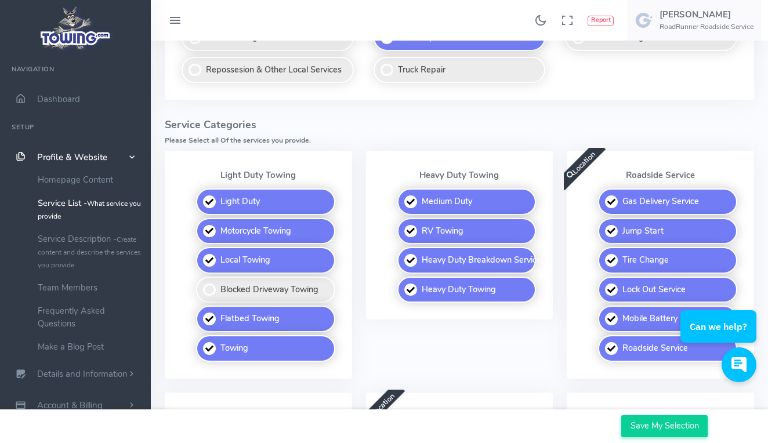
scroll to position [252, 0]
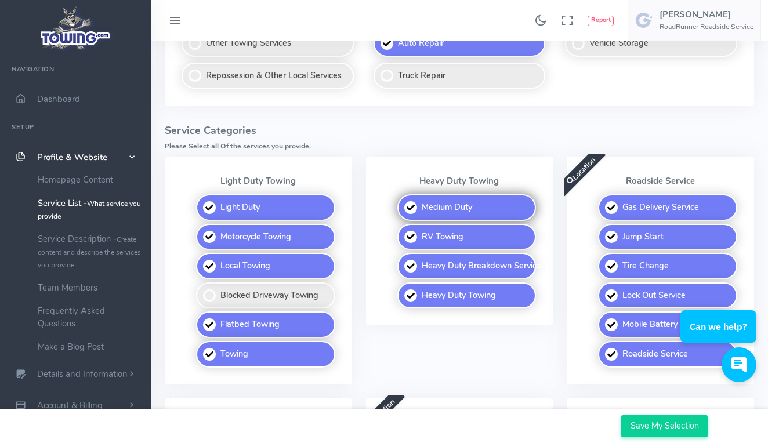
click at [462, 199] on label "Medium Duty" at bounding box center [466, 207] width 139 height 27
click at [402, 199] on input "Medium Duty" at bounding box center [398, 198] width 8 height 8
checkbox input "false"
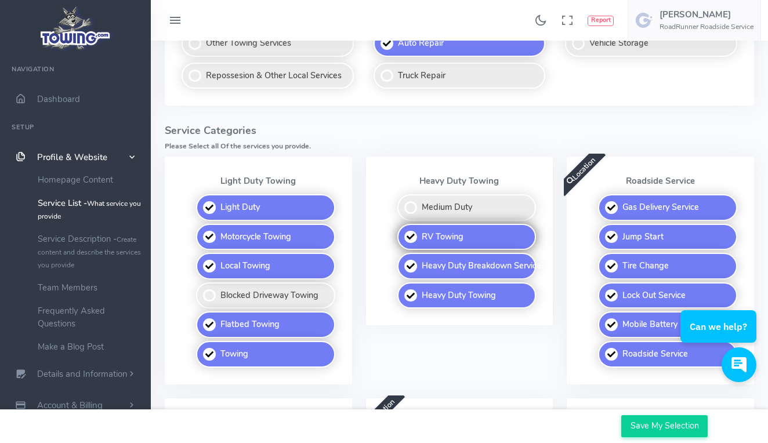
click at [458, 230] on label "RV Towing" at bounding box center [466, 237] width 139 height 27
click at [402, 230] on input "RV Towing" at bounding box center [398, 228] width 8 height 8
checkbox input "false"
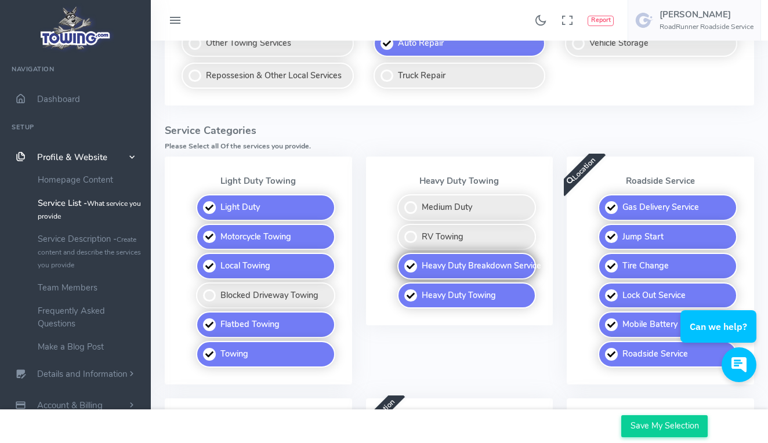
click at [458, 254] on label "Heavy Duty Breakdown Service" at bounding box center [466, 266] width 139 height 27
click at [402, 254] on input "Heavy Duty Breakdown Service" at bounding box center [398, 257] width 8 height 8
checkbox input "false"
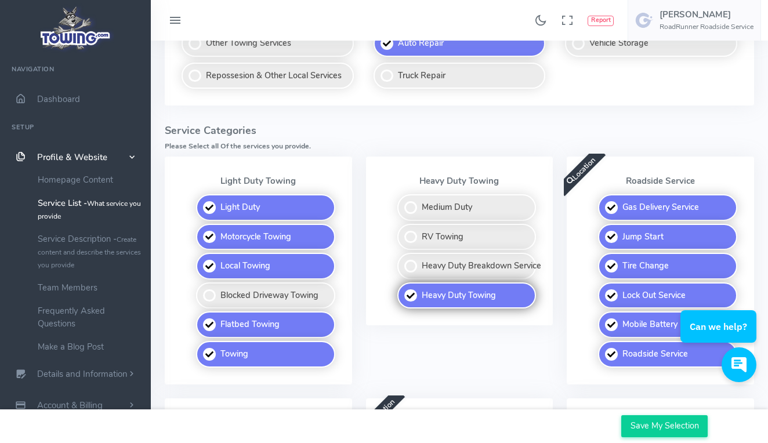
click at [458, 284] on label "Heavy Duty Towing" at bounding box center [466, 295] width 139 height 27
click at [402, 284] on input "Heavy Duty Towing" at bounding box center [398, 286] width 8 height 8
checkbox input "false"
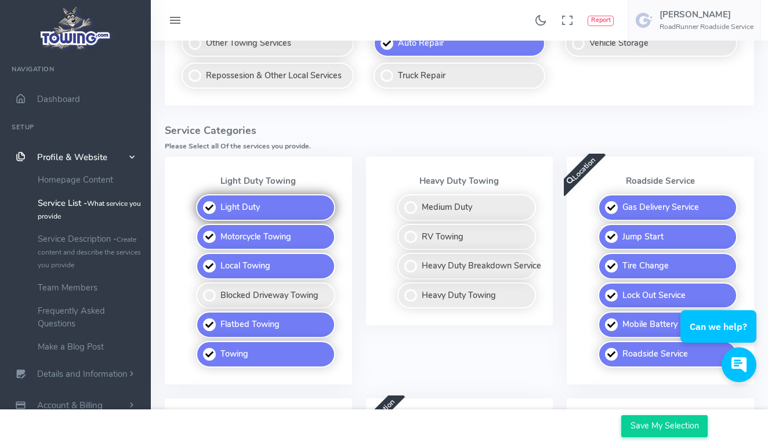
click at [296, 209] on label "Light Duty" at bounding box center [265, 207] width 139 height 27
click at [201, 202] on input "Light Duty" at bounding box center [197, 198] width 8 height 8
checkbox input "false"
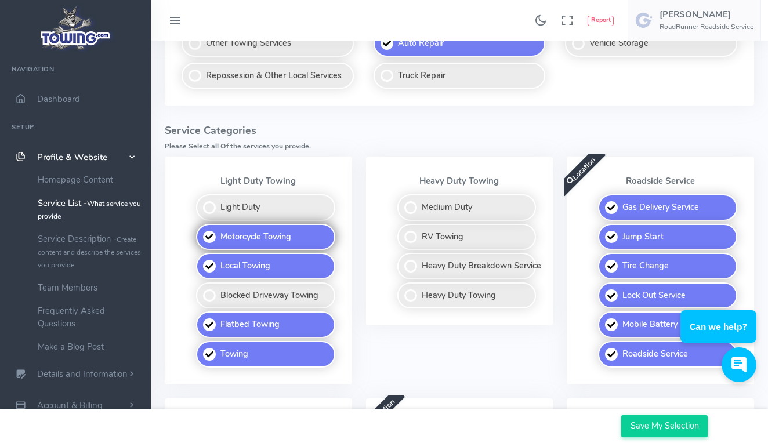
click at [295, 229] on label "Motorcycle Towing" at bounding box center [265, 237] width 139 height 27
click at [201, 229] on input "Motorcycle Towing" at bounding box center [197, 228] width 8 height 8
checkbox input "false"
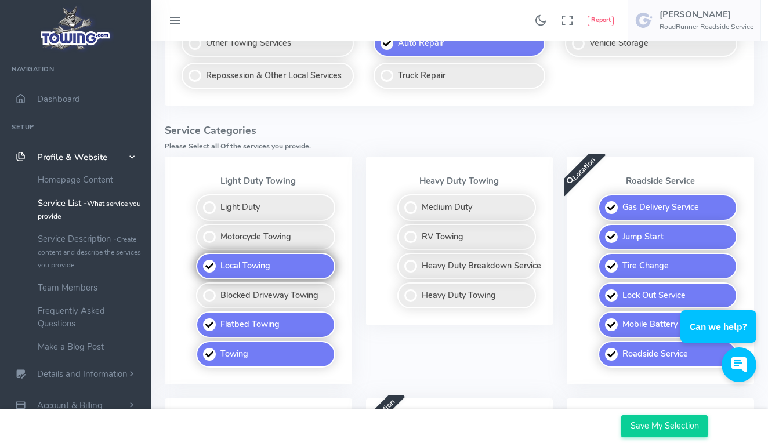
click at [291, 268] on label "Local Towing" at bounding box center [265, 266] width 139 height 27
click at [201, 260] on input "Local Towing" at bounding box center [197, 257] width 8 height 8
checkbox input "false"
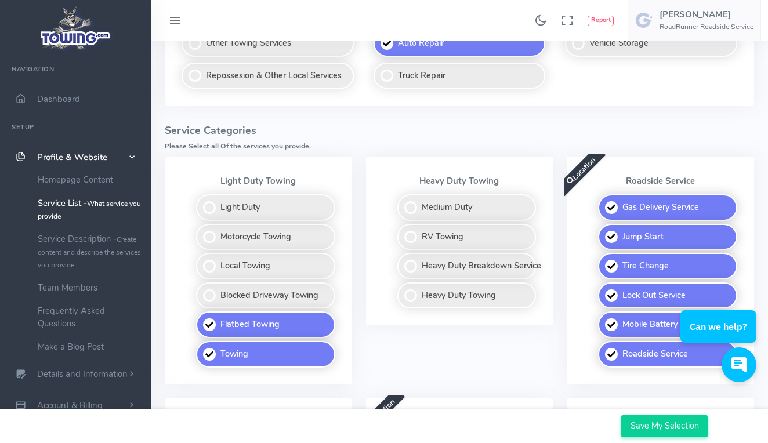
click at [280, 304] on fieldset "Light Duty Motorcycle Towing Local Towing Blocked Driveway Towing Flatbed Towin…" at bounding box center [259, 280] width 160 height 179
click at [280, 314] on label "Flatbed Towing" at bounding box center [265, 324] width 139 height 27
click at [201, 314] on input "Flatbed Towing" at bounding box center [197, 315] width 8 height 8
checkbox input "false"
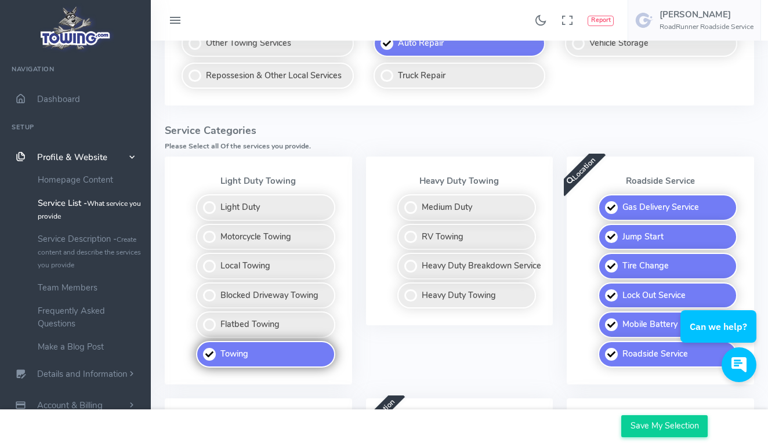
click at [277, 350] on label "Towing" at bounding box center [265, 354] width 139 height 27
click at [201, 349] on input "Towing" at bounding box center [197, 345] width 8 height 8
checkbox input "false"
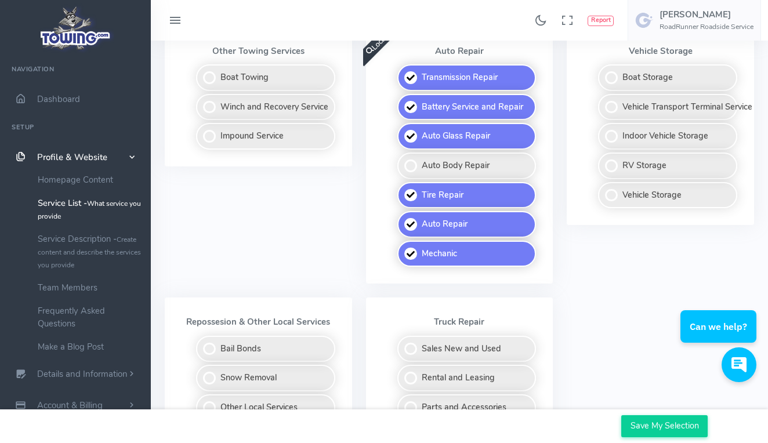
scroll to position [630, 0]
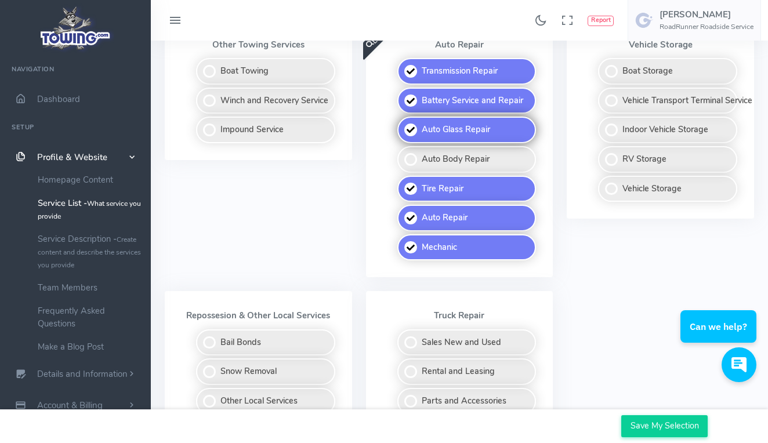
click at [452, 122] on label "Auto Glass Repair" at bounding box center [466, 130] width 139 height 27
click at [402, 122] on input "Auto Glass Repair" at bounding box center [398, 121] width 8 height 8
checkbox input "false"
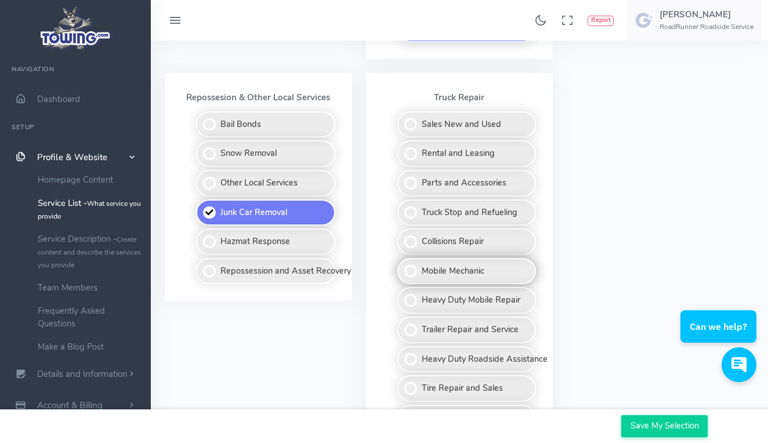
scroll to position [848, 0]
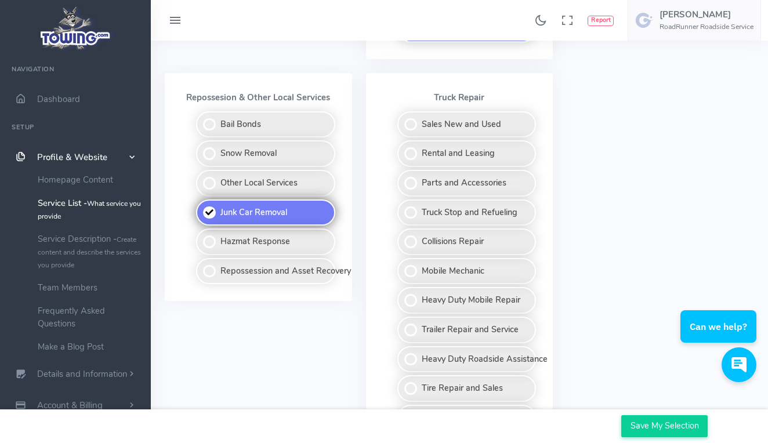
click at [311, 204] on label "Junk Car Removal" at bounding box center [265, 213] width 139 height 27
click at [201, 204] on input "Junk Car Removal" at bounding box center [197, 204] width 8 height 8
checkbox input "false"
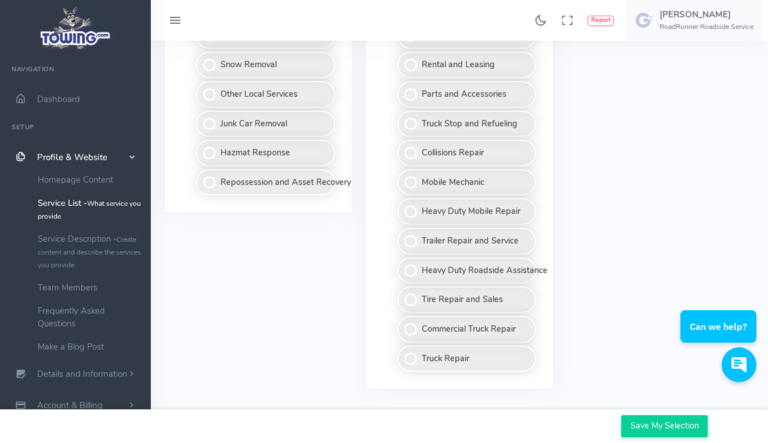
scroll to position [951, 0]
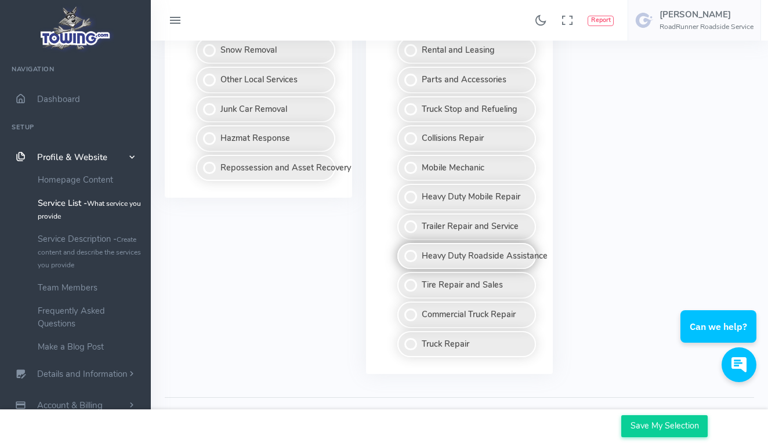
click at [459, 243] on label "Heavy Duty Roadside Assistance" at bounding box center [466, 256] width 139 height 27
click at [402, 243] on input "Heavy Duty Roadside Assistance" at bounding box center [398, 247] width 8 height 8
checkbox input "true"
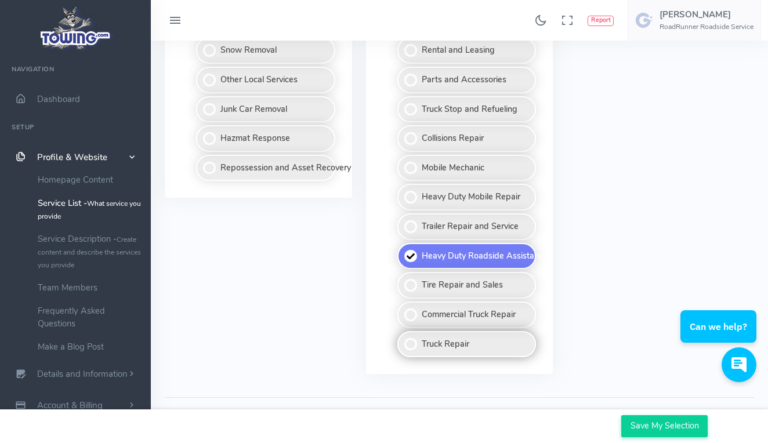
click at [473, 335] on label "Truck Repair" at bounding box center [466, 344] width 139 height 27
click at [402, 335] on input "Truck Repair" at bounding box center [398, 335] width 8 height 8
checkbox input "true"
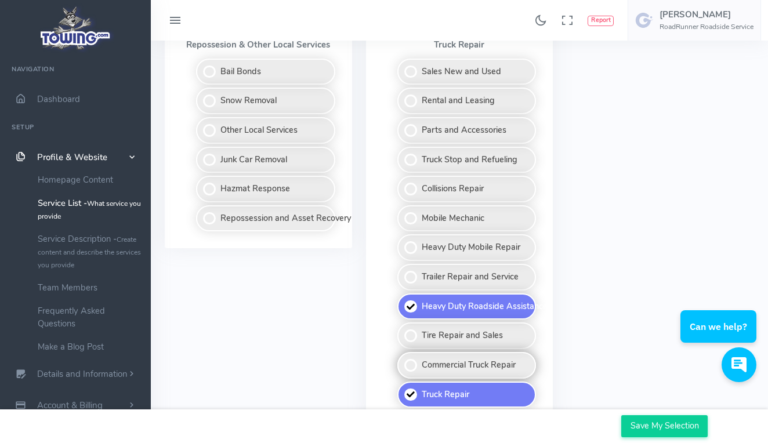
scroll to position [898, 0]
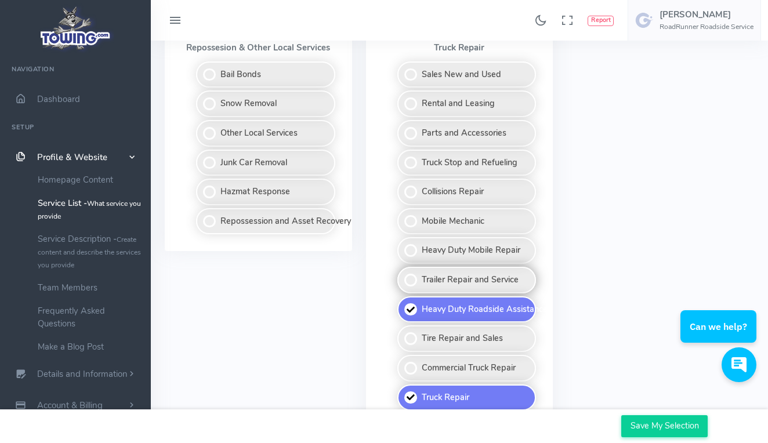
click at [472, 280] on label "Trailer Repair and Service" at bounding box center [466, 280] width 139 height 27
click at [402, 274] on input "Trailer Repair and Service" at bounding box center [398, 271] width 8 height 8
checkbox input "true"
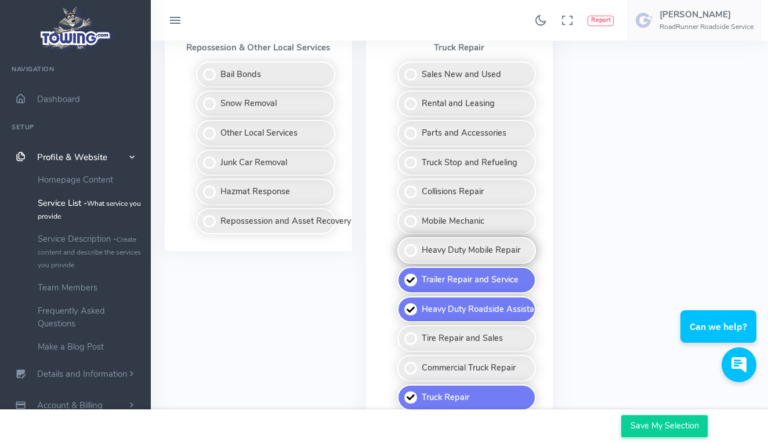
click at [477, 246] on label "Heavy Duty Mobile Repair" at bounding box center [466, 250] width 139 height 27
click at [402, 245] on input "Heavy Duty Mobile Repair" at bounding box center [398, 241] width 8 height 8
checkbox input "true"
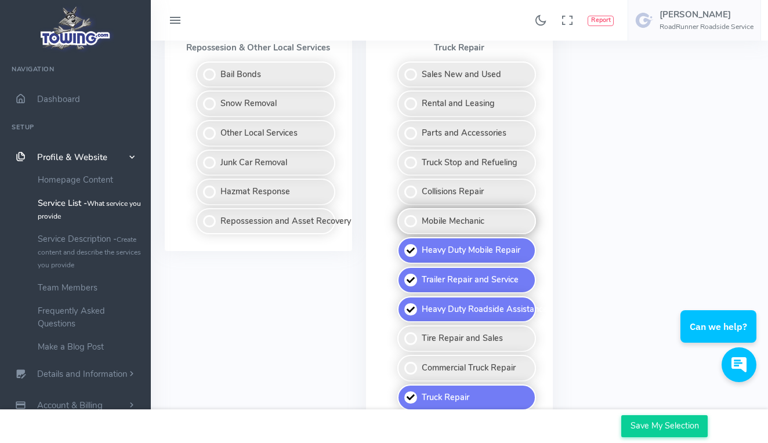
click at [458, 208] on label "Mobile Mechanic" at bounding box center [466, 221] width 139 height 27
click at [402, 208] on input "Mobile Mechanic" at bounding box center [398, 212] width 8 height 8
checkbox input "true"
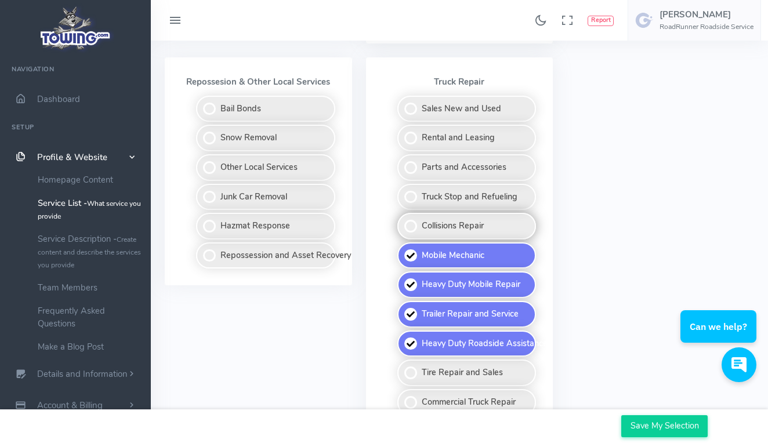
scroll to position [863, 0]
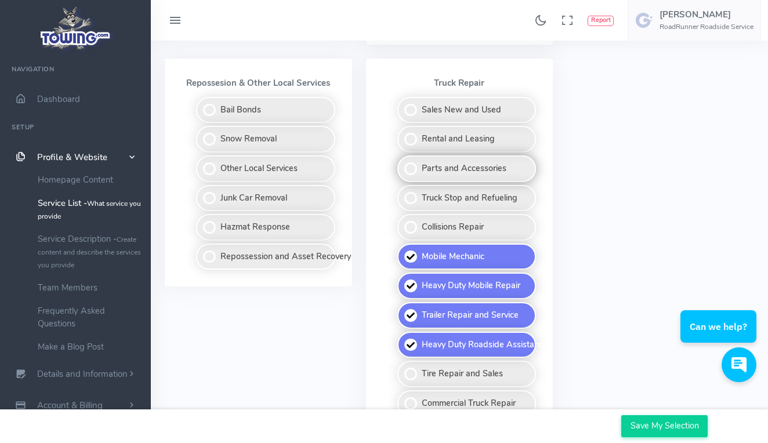
click at [463, 155] on label "Parts and Accessories" at bounding box center [466, 168] width 139 height 27
click at [402, 155] on input "Parts and Accessories" at bounding box center [398, 159] width 8 height 8
checkbox input "true"
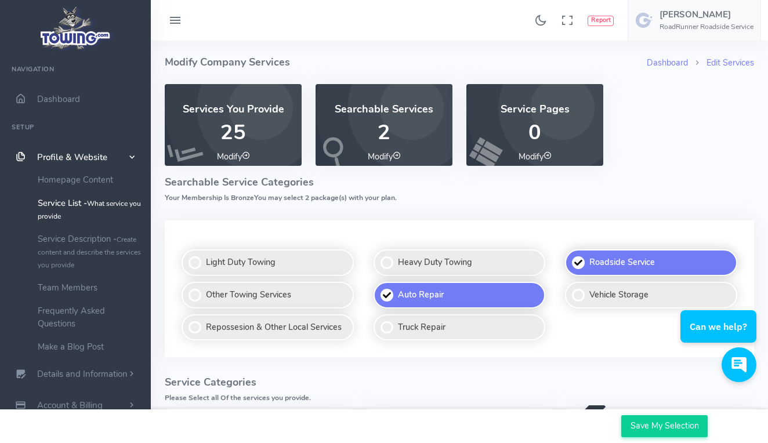
scroll to position [0, 0]
click at [384, 132] on p "2" at bounding box center [383, 132] width 109 height 23
click at [530, 128] on p "0" at bounding box center [534, 132] width 109 height 23
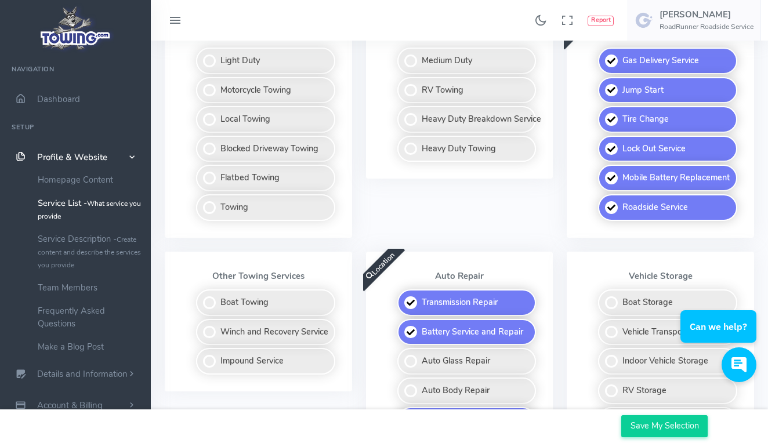
scroll to position [628, 0]
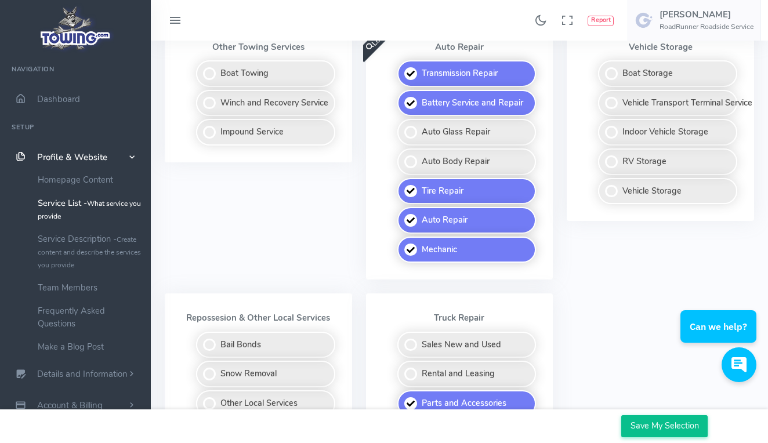
click at [652, 429] on input "Save My Selection" at bounding box center [664, 426] width 86 height 22
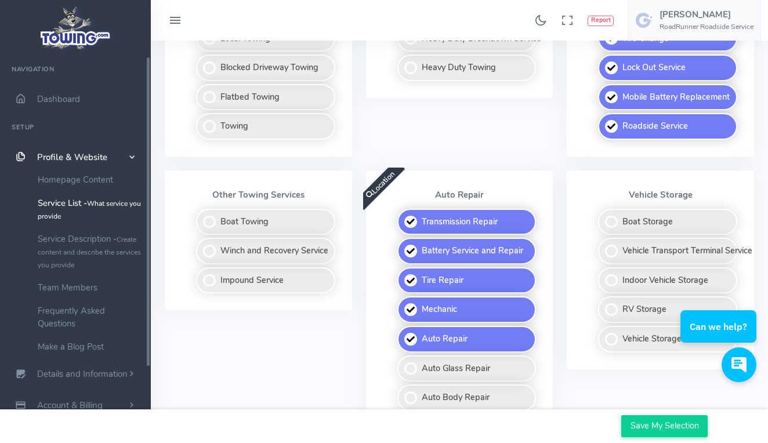
scroll to position [488, 0]
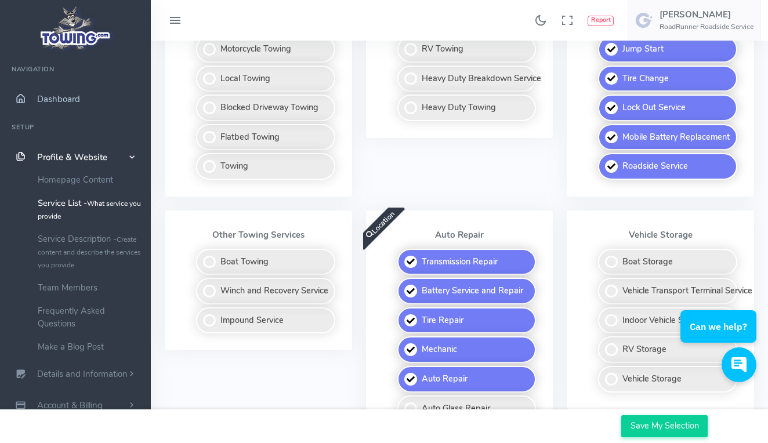
click at [67, 97] on span "Dashboard" at bounding box center [58, 99] width 43 height 12
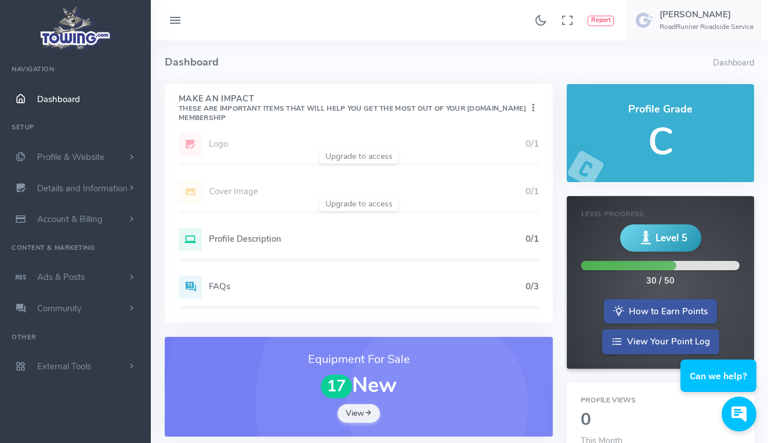
click at [657, 142] on h5 "C" at bounding box center [661, 141] width 160 height 41
click at [639, 316] on link "How to Earn Points" at bounding box center [660, 310] width 113 height 25
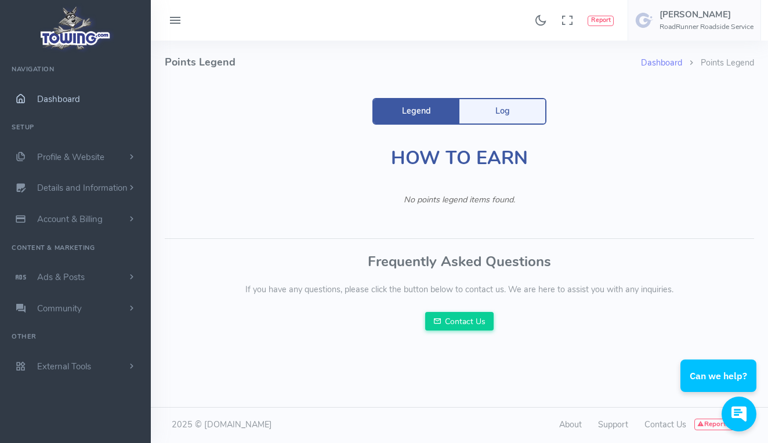
click at [53, 97] on span "Dashboard" at bounding box center [58, 99] width 43 height 12
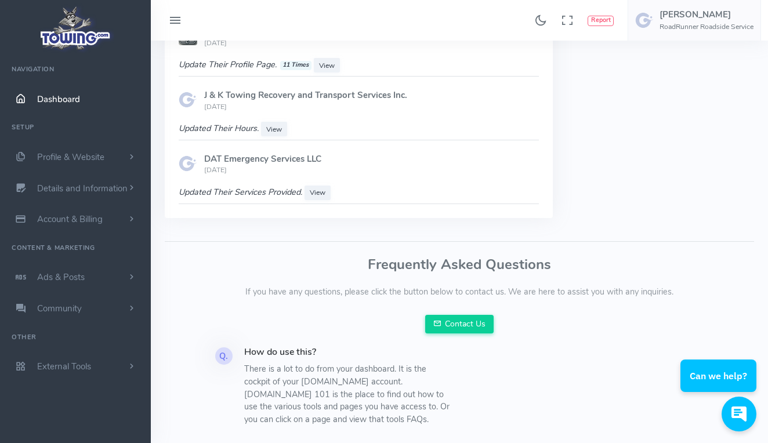
scroll to position [1194, 0]
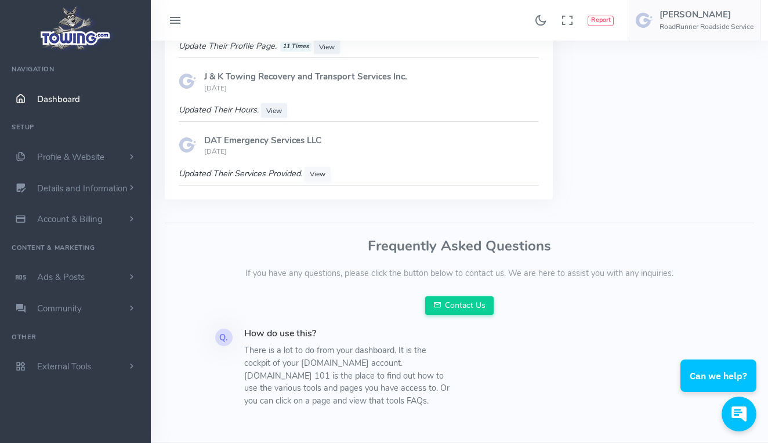
click at [318, 169] on span "View" at bounding box center [318, 173] width 16 height 9
